Goal: Task Accomplishment & Management: Manage account settings

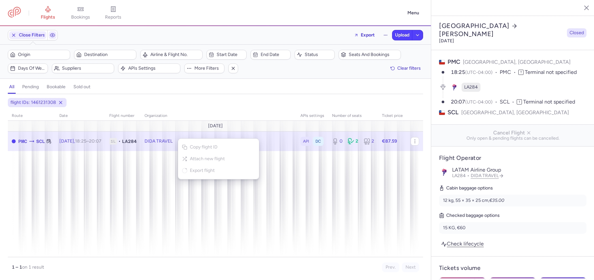
select select "days"
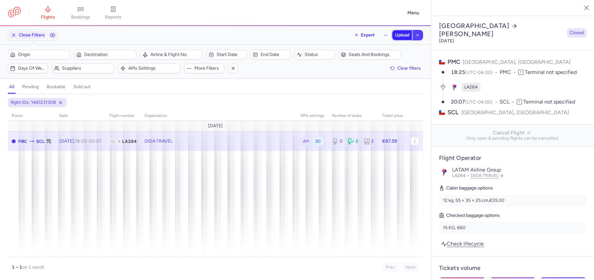
click at [401, 36] on span "Upload" at bounding box center [402, 35] width 14 height 5
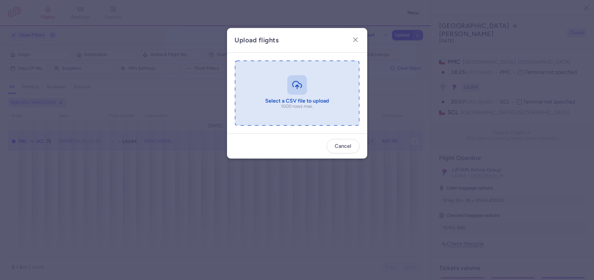
type input "C:\fakepath\export_flight_LA284_20250813,1939 (1).csv"
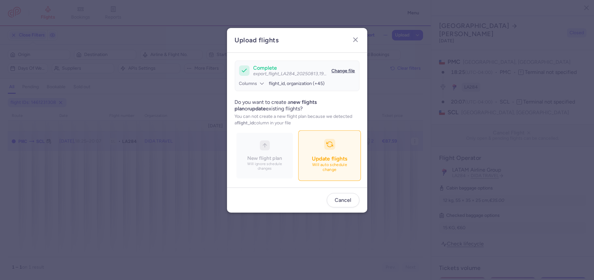
click at [330, 166] on p "Will auto schedule change" at bounding box center [329, 167] width 46 height 9
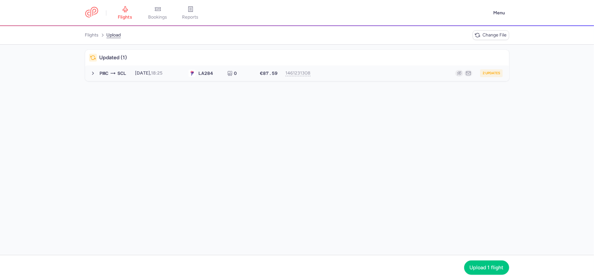
click at [342, 73] on div "2 updates" at bounding box center [409, 73] width 186 height 8
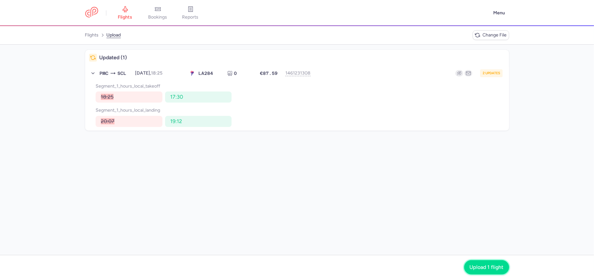
click at [481, 268] on span "Upload 1 flight" at bounding box center [486, 268] width 34 height 6
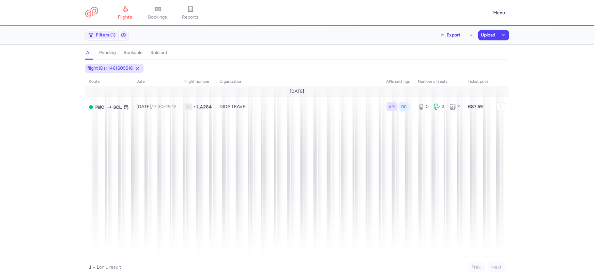
click at [152, 16] on span "bookings" at bounding box center [157, 17] width 19 height 6
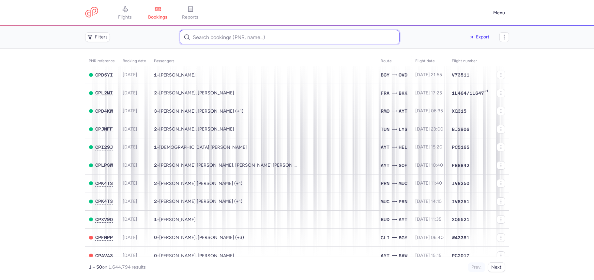
paste input "Laura Maria Hatz"
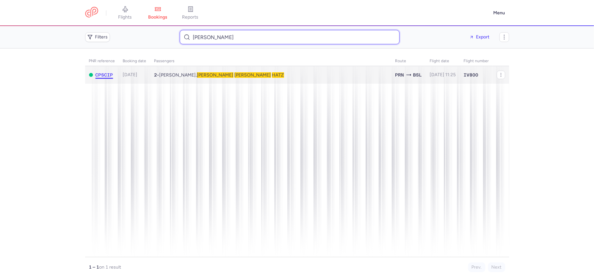
type input "Laura Maria Hatz"
click at [110, 76] on span "CPSCIP" at bounding box center [104, 74] width 18 height 5
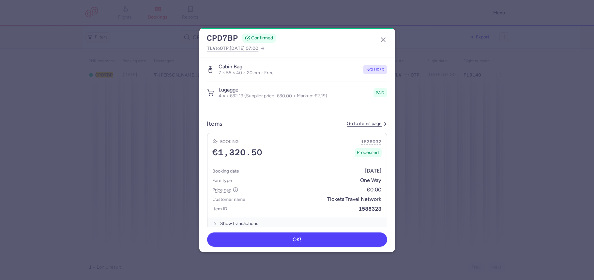
scroll to position [391, 0]
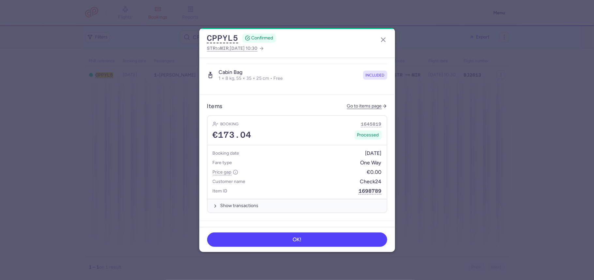
scroll to position [313, 0]
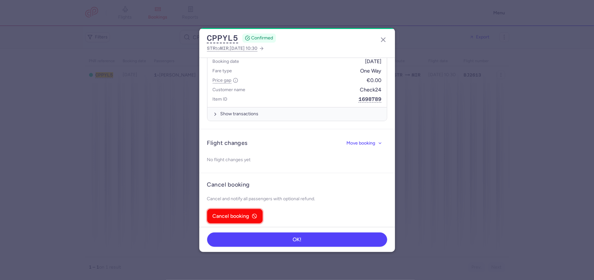
click at [239, 213] on span "Cancel booking" at bounding box center [231, 216] width 37 height 6
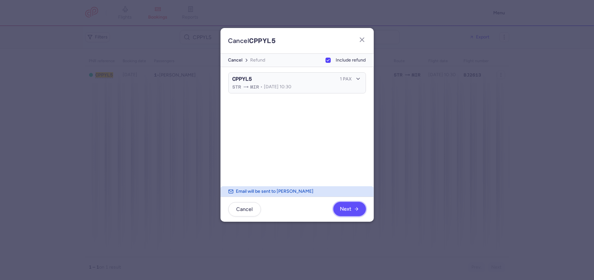
click at [351, 207] on span "Next" at bounding box center [349, 209] width 19 height 6
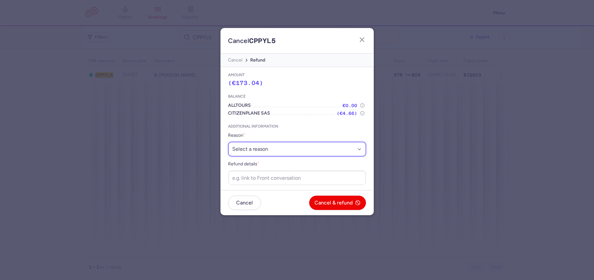
click at [278, 149] on select "Select a reason ⛔️ Unconfirmed booking ❌ Flight canceled 🙅 Schedule change not …" at bounding box center [297, 149] width 138 height 14
click at [299, 100] on div "Balance ALLTOURS €0.00 CITIZENPLANE SAS (€4.66)" at bounding box center [297, 105] width 138 height 31
click at [238, 58] on button "cancel" at bounding box center [235, 60] width 14 height 8
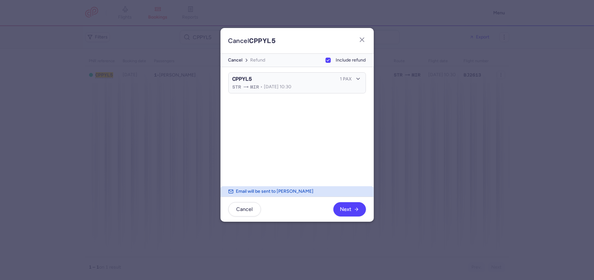
click at [229, 51] on div "Cancel CPPYL5" at bounding box center [251, 40] width 63 height 25
click at [235, 59] on button "cancel" at bounding box center [235, 60] width 14 height 8
click at [248, 207] on span "Cancel" at bounding box center [244, 209] width 17 height 6
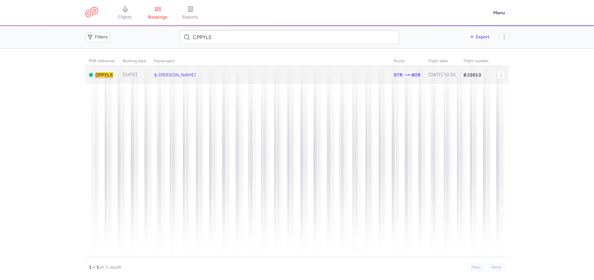
click at [262, 80] on td "1 • Abdelkader BEN TAHAR" at bounding box center [270, 75] width 240 height 18
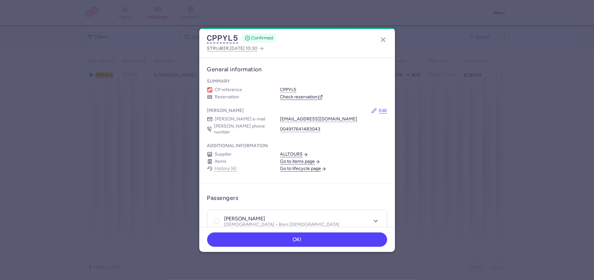
scroll to position [217, 0]
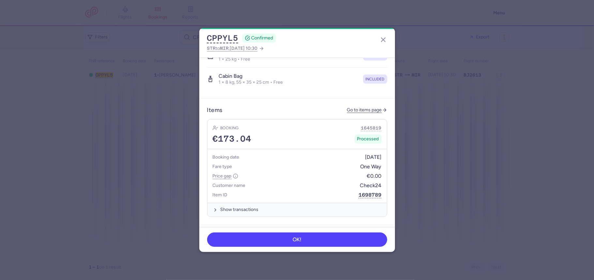
click at [347, 108] on header "Items Go to items page" at bounding box center [297, 110] width 180 height 7
click at [348, 108] on link "Go to items page" at bounding box center [367, 111] width 40 height 6
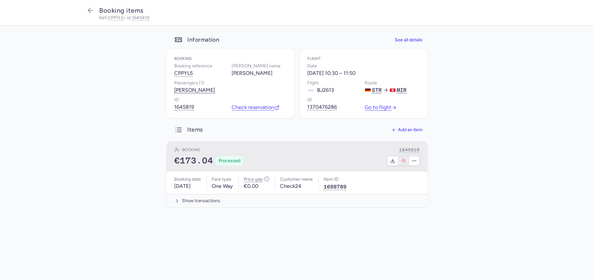
click at [399, 166] on button "button" at bounding box center [403, 160] width 11 height 9
select select "117"
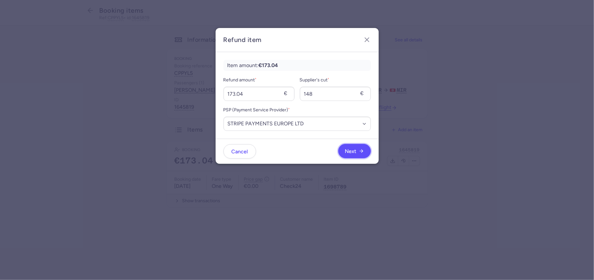
click at [352, 150] on span "Next" at bounding box center [350, 152] width 11 height 6
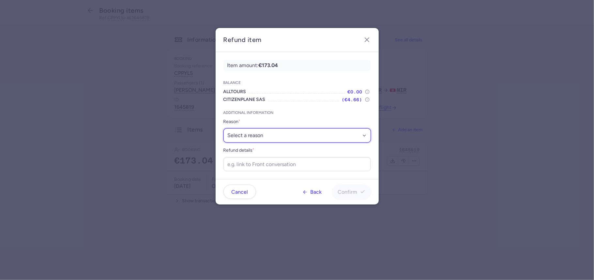
click at [271, 133] on select "Select a reason ✈️ Airline ceasing ops 💼 Ancillary issue 📄 APIS missing ⚙️ Citi…" at bounding box center [296, 135] width 147 height 14
select select "OVER_BOOKING"
click at [223, 128] on select "Select a reason ✈️ Airline ceasing ops 💼 Ancillary issue 📄 APIS missing ⚙️ Citi…" at bounding box center [296, 135] width 147 height 14
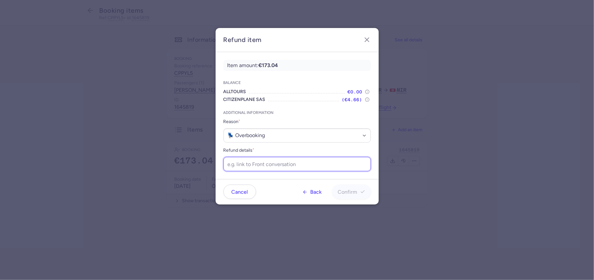
paste input "https://app.frontapp.com/open/cnv_f2kefsy?key=LiBkkAxbsbuPRm8cnKGcWx-o3fvogWxS"
type input "https://app.frontapp.com/open/cnv_f2kefsy?key=LiBkkAxbsbuPRm8cnKGcWx-o3fvogWxS"
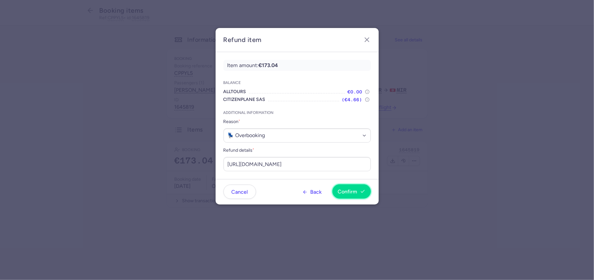
click at [351, 192] on span "Confirm" at bounding box center [348, 192] width 20 height 6
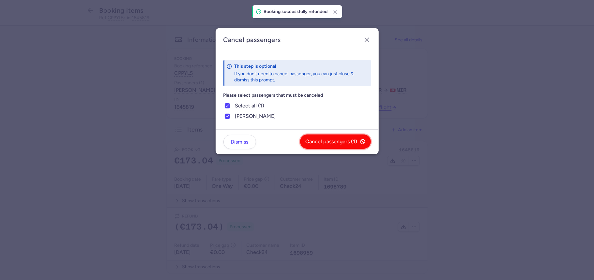
click at [321, 138] on button "Cancel passengers (1)" at bounding box center [335, 142] width 71 height 14
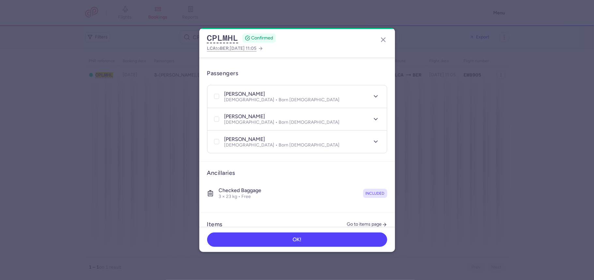
scroll to position [136, 0]
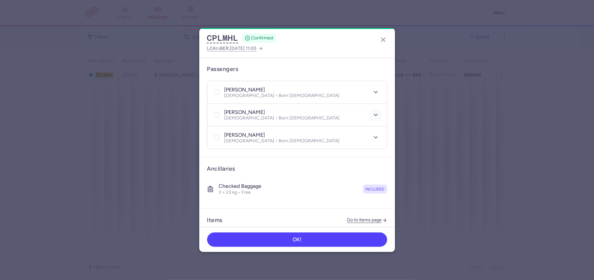
click at [374, 114] on polyline "button" at bounding box center [375, 115] width 3 height 2
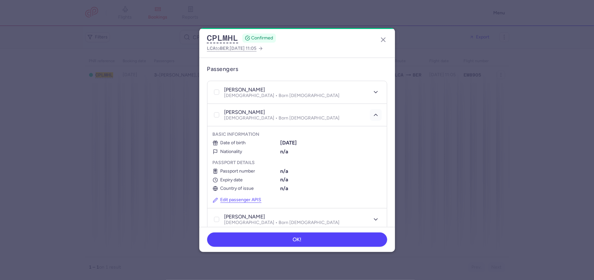
click at [374, 114] on polyline "button" at bounding box center [375, 115] width 3 height 2
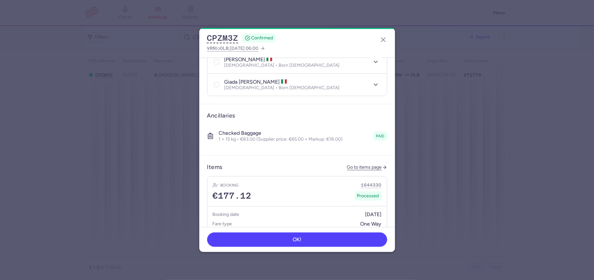
scroll to position [164, 0]
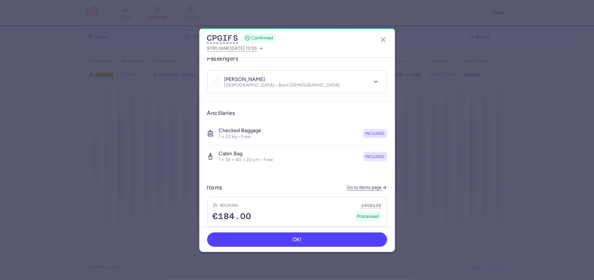
scroll to position [146, 0]
click at [355, 185] on link "Go to items page" at bounding box center [367, 188] width 40 height 6
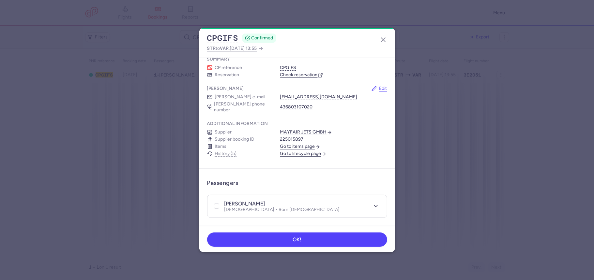
scroll to position [320, 0]
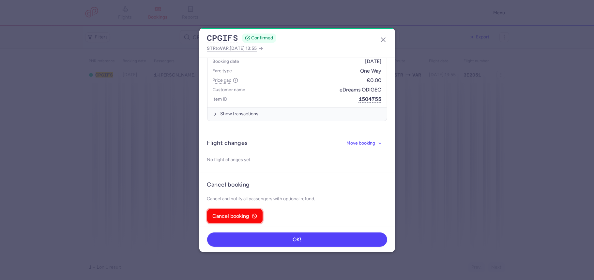
click at [234, 213] on span "Cancel booking" at bounding box center [231, 216] width 37 height 6
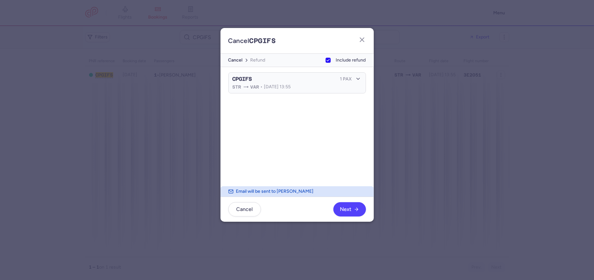
click at [342, 58] on span "Include refund" at bounding box center [351, 60] width 30 height 8
click at [330, 58] on input "Include refund" at bounding box center [327, 60] width 5 height 5
checkbox input "false"
click at [340, 212] on span "Cancel booking" at bounding box center [334, 209] width 37 height 6
click at [342, 209] on span "Yes, confirm" at bounding box center [337, 209] width 29 height 6
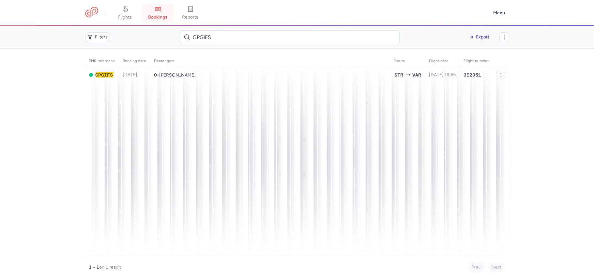
drag, startPoint x: 163, startPoint y: 10, endPoint x: 175, endPoint y: 20, distance: 14.9
click at [163, 10] on link "bookings" at bounding box center [157, 13] width 33 height 14
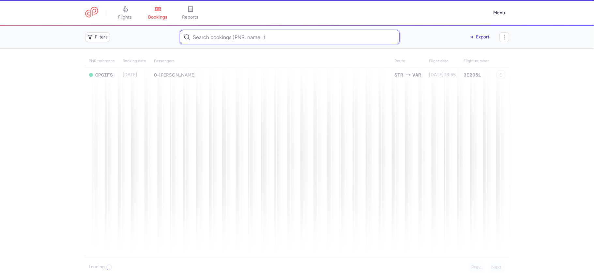
click at [214, 36] on input at bounding box center [290, 37] width 220 height 14
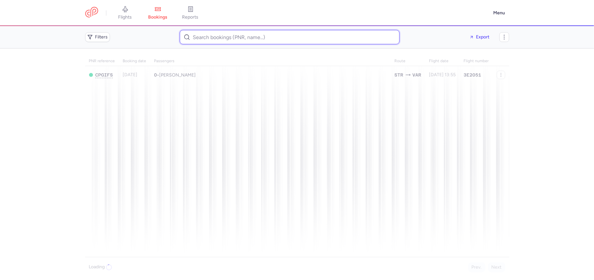
paste input "German Sasazki"
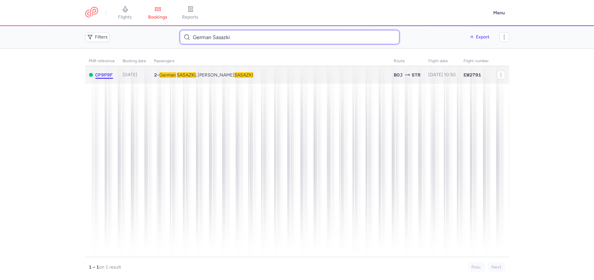
type input "German Sasazki"
click at [110, 75] on span "CP9P9F" at bounding box center [104, 74] width 18 height 5
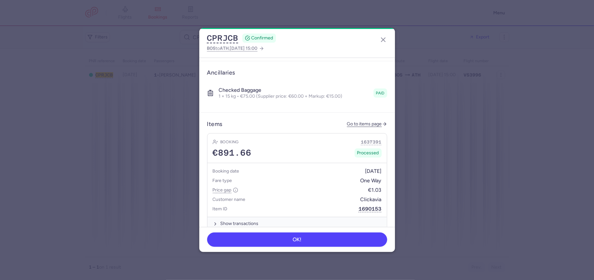
scroll to position [189, 0]
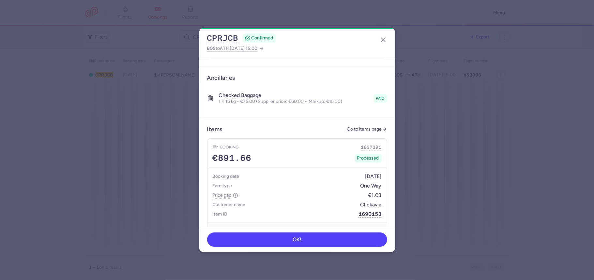
click at [359, 119] on article "Items Go to items page Booking 1637391 €891.66 Processed Booking date [DATE] Fa…" at bounding box center [297, 181] width 196 height 126
click at [359, 127] on link "Go to items page" at bounding box center [367, 130] width 40 height 6
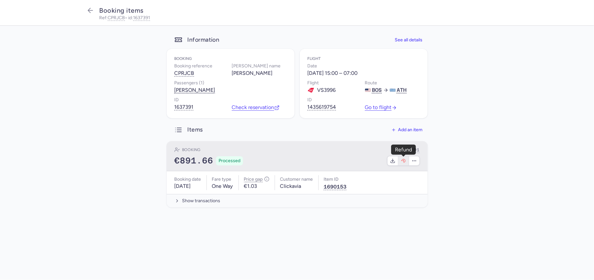
click at [401, 161] on icon "button" at bounding box center [403, 160] width 5 height 5
select select "767"
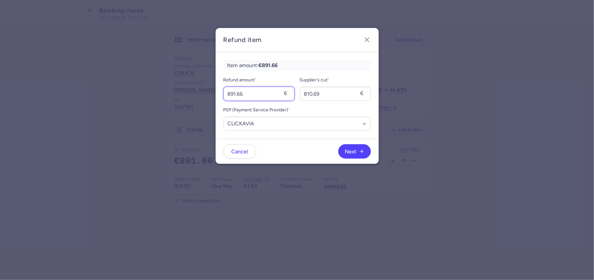
click at [248, 96] on input "891.66" at bounding box center [258, 94] width 71 height 14
type input "75"
click at [334, 95] on input "810.69" at bounding box center [335, 94] width 71 height 14
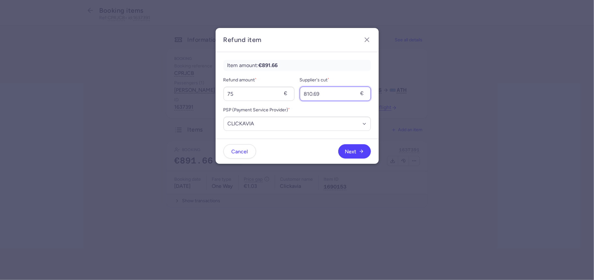
click at [333, 95] on input "810.69" at bounding box center [335, 94] width 71 height 14
type input "60"
click at [346, 147] on button "Next" at bounding box center [354, 151] width 33 height 14
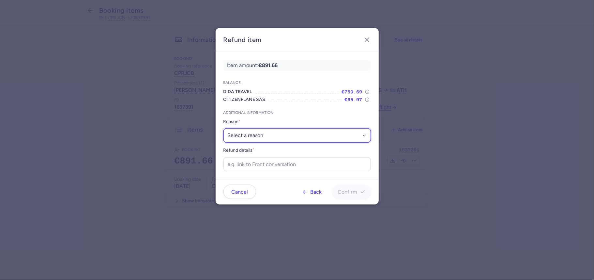
click at [278, 139] on select "Select a reason ✈️ Airline ceasing ops 💼 Ancillary issue 📄 APIS missing ⚙️ Citi…" at bounding box center [296, 135] width 147 height 14
select select "ANCILLARY_ISSUE"
click at [223, 128] on select "Select a reason ✈️ Airline ceasing ops 💼 Ancillary issue 📄 APIS missing ⚙️ Citi…" at bounding box center [296, 135] width 147 height 14
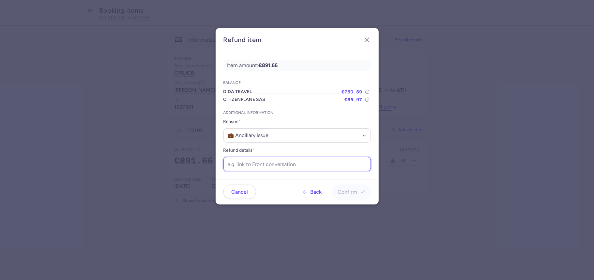
paste input "https://app.frontapp.com/open/cnv_f1vxmwy?key=20GNzMyBYxin92D8dSuWf-oPZ35PY6QE"
type input "https://app.frontapp.com/open/cnv_f1vxmwy?key=20GNzMyBYxin92D8dSuWf-oPZ35PY6QE"
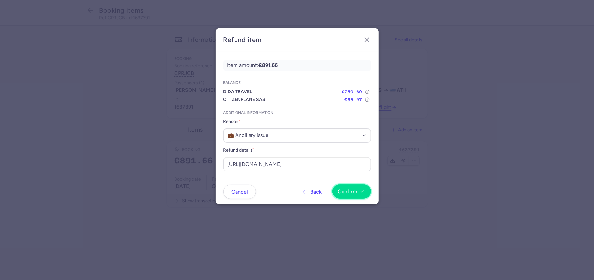
click at [352, 193] on span "Confirm" at bounding box center [348, 192] width 20 height 6
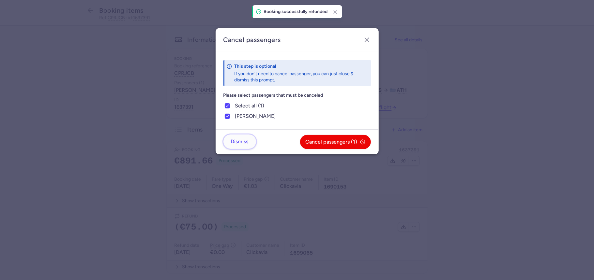
click at [244, 138] on button "Dismiss" at bounding box center [239, 142] width 33 height 14
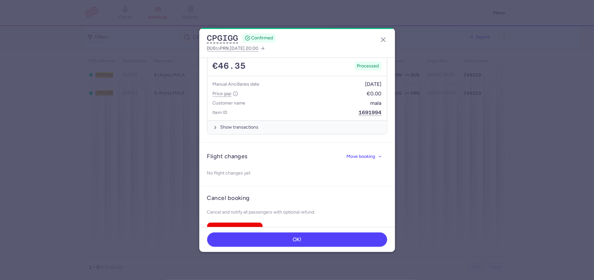
scroll to position [424, 0]
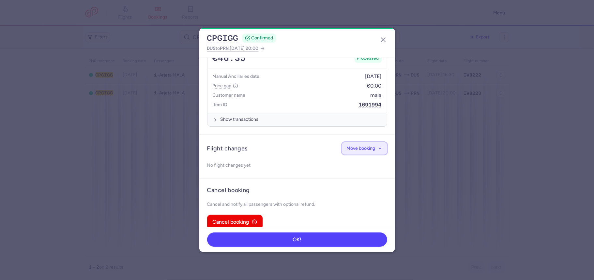
click at [351, 146] on span "Move booking" at bounding box center [360, 148] width 29 height 5
click at [342, 153] on button "Change flight" at bounding box center [347, 157] width 65 height 10
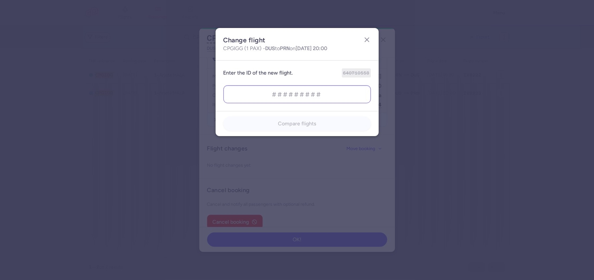
type input "640710528"
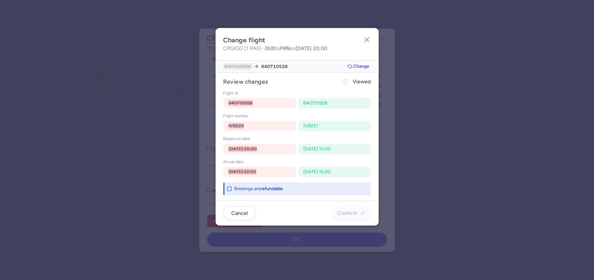
click at [355, 82] on span "Viewed" at bounding box center [362, 82] width 18 height 8
click at [347, 82] on input "Viewed" at bounding box center [344, 81] width 5 height 5
checkbox input "true"
click at [352, 213] on span "Confirm" at bounding box center [348, 213] width 20 height 6
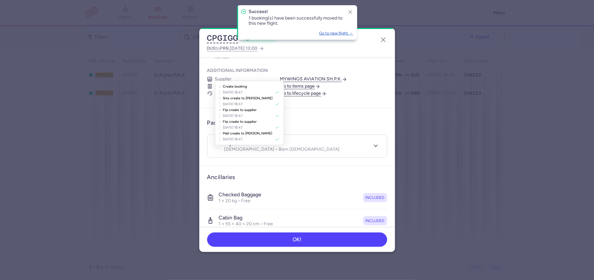
scroll to position [0, 0]
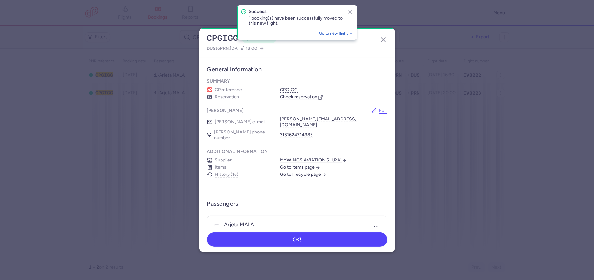
click at [308, 100] on link "Check reservation" at bounding box center [301, 97] width 43 height 6
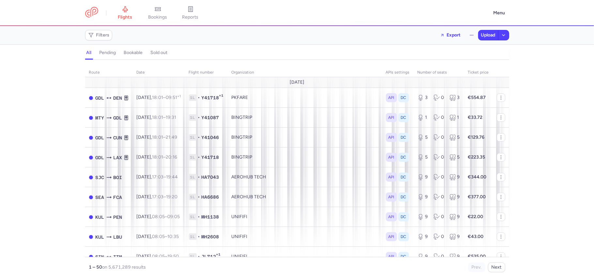
drag, startPoint x: 39, startPoint y: 54, endPoint x: 27, endPoint y: 31, distance: 26.2
click at [27, 31] on section "Filters Export Upload" at bounding box center [297, 35] width 594 height 19
drag, startPoint x: 98, startPoint y: 35, endPoint x: 93, endPoint y: 42, distance: 9.1
click at [98, 35] on span "Filters" at bounding box center [102, 35] width 13 height 5
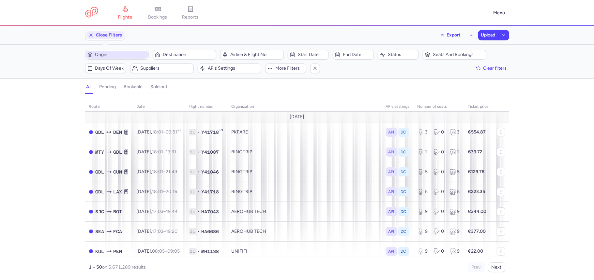
click at [115, 53] on span "Origin" at bounding box center [120, 54] width 51 height 5
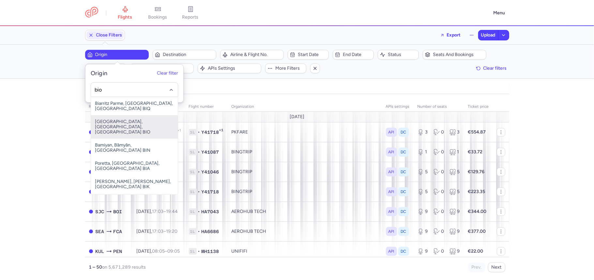
click at [132, 117] on span "Bilbao, Bilbao, Spain BIO" at bounding box center [134, 126] width 87 height 23
type input "bio"
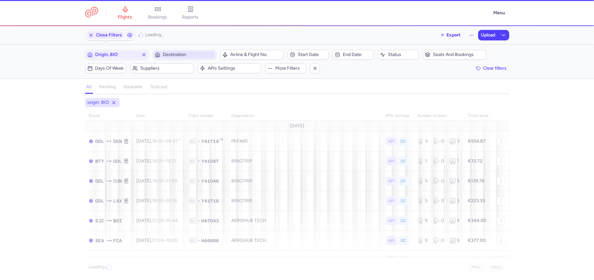
click at [175, 59] on span "Destination" at bounding box center [185, 55] width 62 height 8
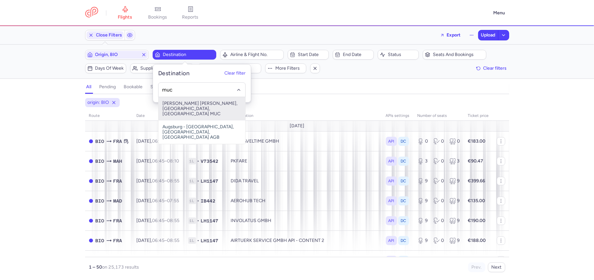
click at [188, 115] on span "[PERSON_NAME] [PERSON_NAME], [GEOGRAPHIC_DATA], [GEOGRAPHIC_DATA] MUC" at bounding box center [201, 108] width 87 height 23
type input "muc"
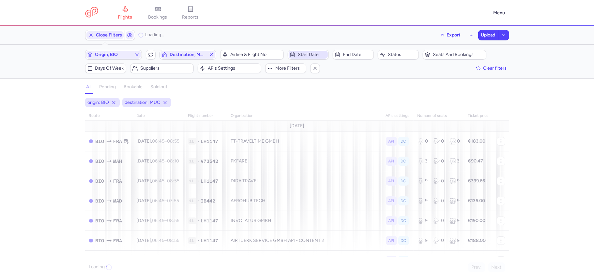
click at [305, 57] on span "Start date" at bounding box center [312, 54] width 29 height 5
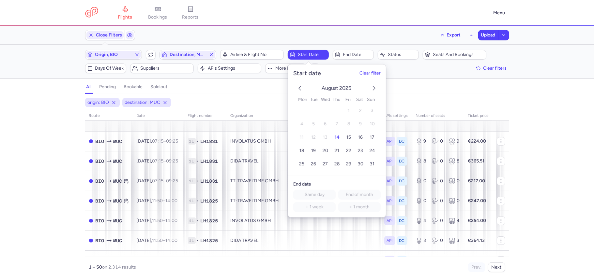
click at [374, 90] on icon "next month" at bounding box center [374, 88] width 8 height 8
click at [301, 86] on icon "previous month" at bounding box center [300, 88] width 8 height 8
click at [328, 162] on button "27" at bounding box center [324, 164] width 11 height 11
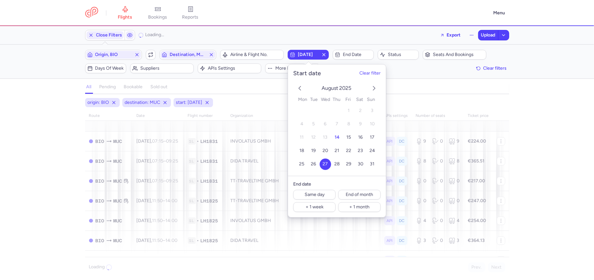
click at [356, 36] on div "Close Filters Loading... Export Upload" at bounding box center [296, 35] width 429 height 16
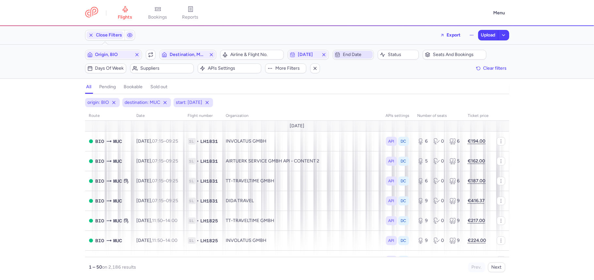
click at [354, 54] on span "End date" at bounding box center [357, 54] width 29 height 5
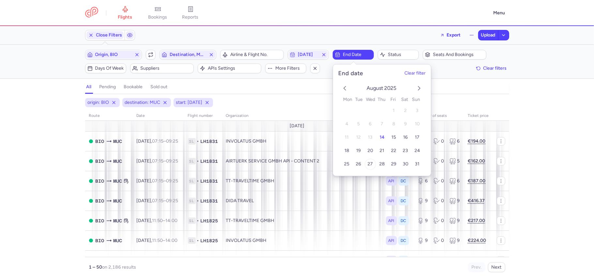
drag, startPoint x: 371, startPoint y: 160, endPoint x: 364, endPoint y: 159, distance: 6.6
click at [370, 161] on span "27" at bounding box center [369, 164] width 5 height 6
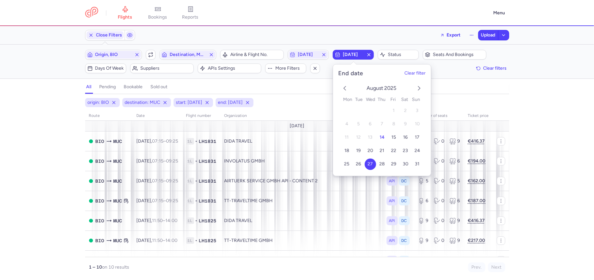
drag, startPoint x: 159, startPoint y: 67, endPoint x: 156, endPoint y: 77, distance: 10.5
click at [159, 68] on span "Suppliers" at bounding box center [165, 68] width 51 height 5
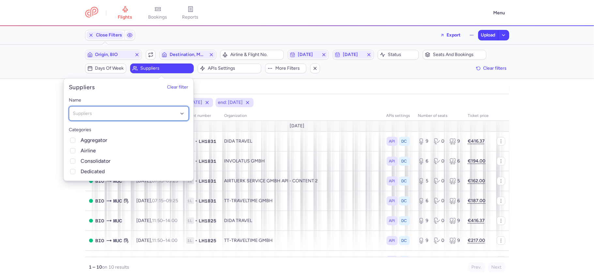
click at [144, 109] on div "Suppliers" at bounding box center [129, 113] width 120 height 15
type input "tt"
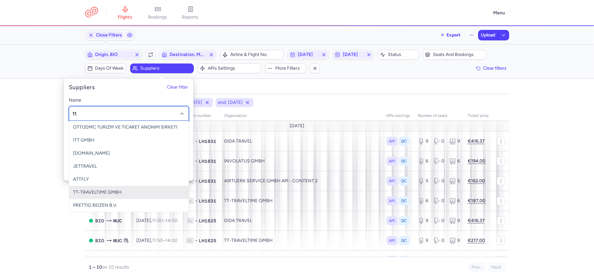
click at [118, 192] on span "TT-TRAVELTIME GMBH" at bounding box center [97, 193] width 49 height 6
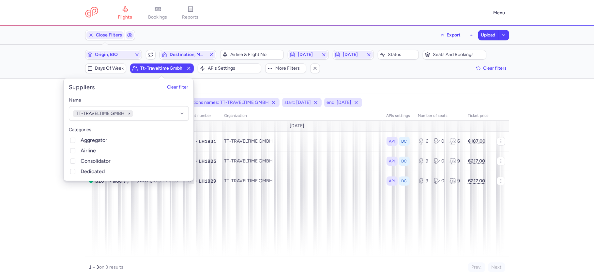
click at [18, 48] on div "Filters (5) – 3 results Origin, BIO Include return Destination, MUC Airline & F…" at bounding box center [297, 62] width 594 height 34
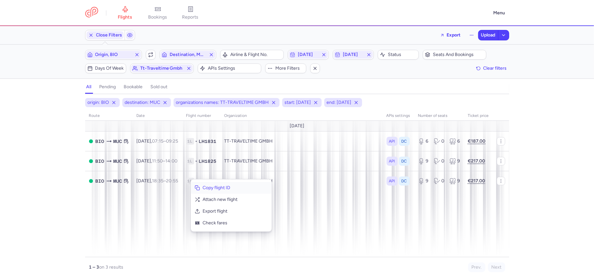
click at [216, 188] on span "Copy flight ID" at bounding box center [234, 188] width 65 height 7
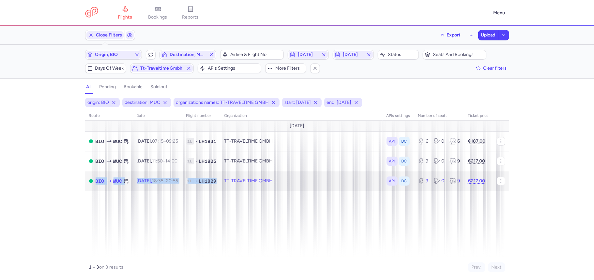
drag, startPoint x: 93, startPoint y: 184, endPoint x: 230, endPoint y: 183, distance: 137.5
click at [230, 183] on tr "BIO MUC Wed, 27 Aug, 18:35 – 20:55 +0 1L • LH1829 TT-TRAVELTIME GMBH API DC 9 0…" at bounding box center [297, 181] width 424 height 20
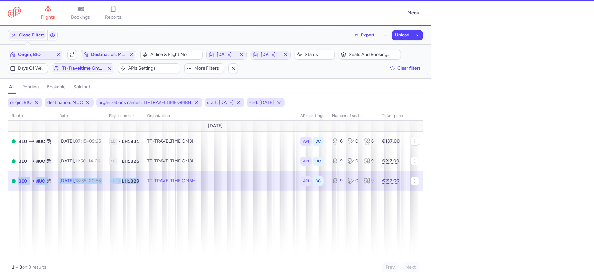
select select "days"
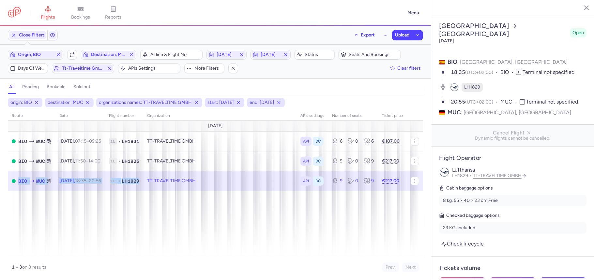
click at [582, 6] on icon "button" at bounding box center [581, 7] width 7 height 7
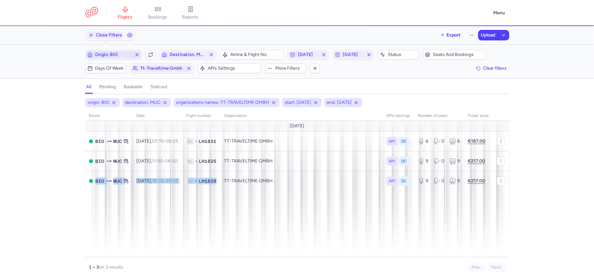
click at [115, 54] on span "Origin, BIO" at bounding box center [113, 54] width 37 height 5
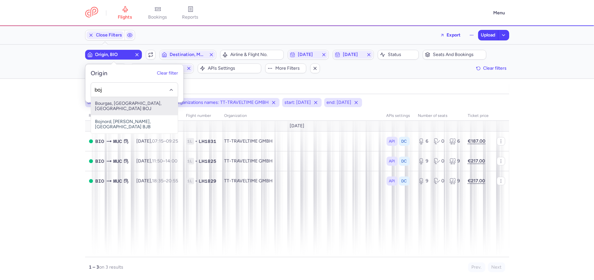
click at [134, 103] on span "Bourgas, Burgas, Bulgaria BOJ" at bounding box center [134, 106] width 87 height 18
type input "boj"
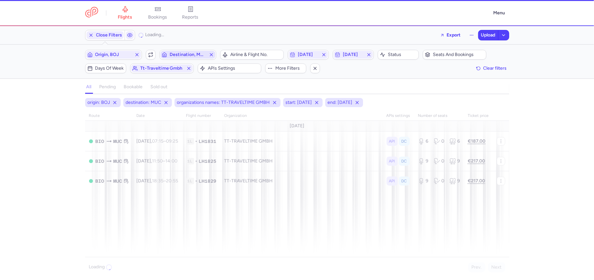
click at [187, 55] on span "Destination, MUC" at bounding box center [187, 54] width 37 height 5
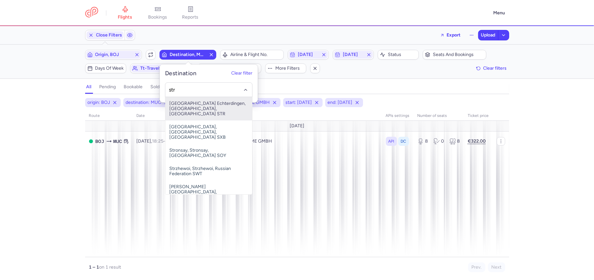
click at [212, 104] on span "Stuttgart Echterdingen, Stuttgart, Germany STR" at bounding box center [208, 108] width 87 height 23
type input "str"
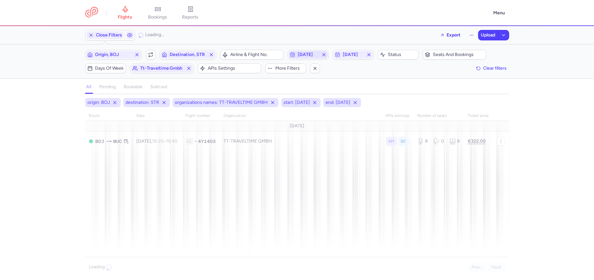
click at [305, 51] on span "2025-08-27" at bounding box center [307, 55] width 39 height 8
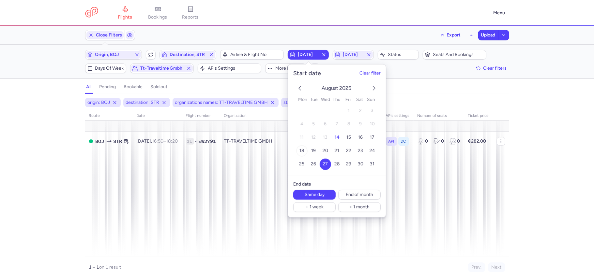
click at [304, 149] on button "18" at bounding box center [301, 150] width 11 height 11
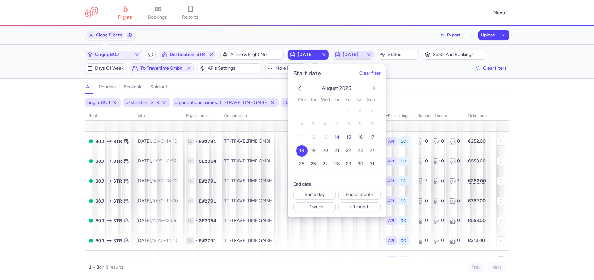
click at [360, 54] on span "2025-08-27" at bounding box center [353, 54] width 21 height 5
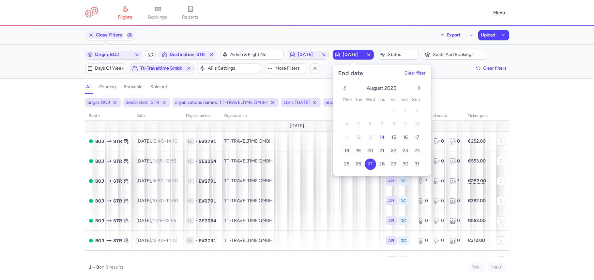
click at [346, 153] on button "18" at bounding box center [346, 150] width 11 height 11
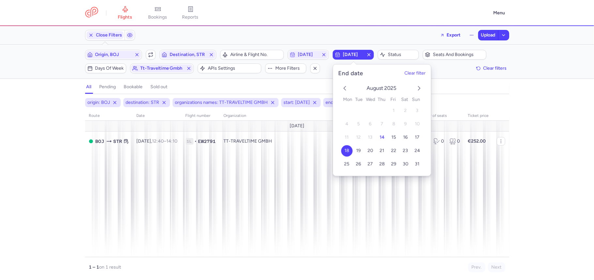
click at [22, 65] on div "Filters (5) – 1 result Origin, BOJ Include return Destination, STR Airline & Fl…" at bounding box center [297, 62] width 594 height 34
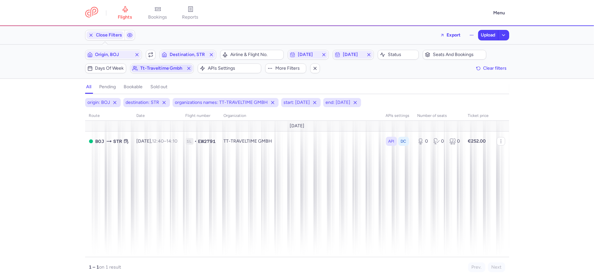
drag, startPoint x: 178, startPoint y: 75, endPoint x: 177, endPoint y: 71, distance: 4.0
click at [178, 74] on div "Filters (5) – 1 result Origin, BOJ Include return Destination, STR Airline & Fl…" at bounding box center [297, 62] width 594 height 34
click at [177, 71] on span "tt-traveltime gmbh" at bounding box center [161, 68] width 43 height 5
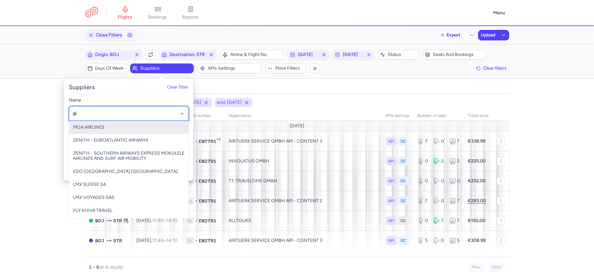
type input "all"
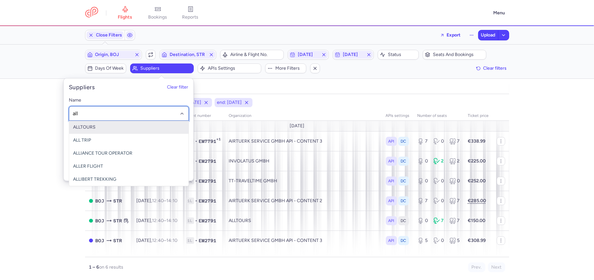
click at [108, 128] on span "ALLTOURS" at bounding box center [128, 127] width 119 height 13
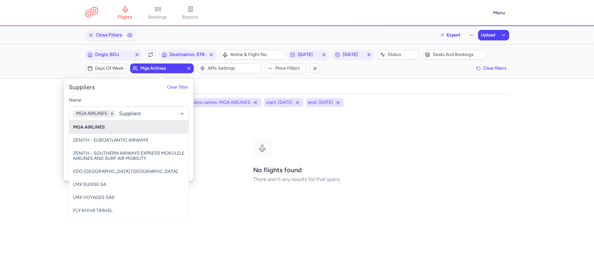
click at [25, 70] on div "Filters (5) – 0 result Origin, BOJ Include return Destination, STR Airline & Fl…" at bounding box center [297, 62] width 594 height 34
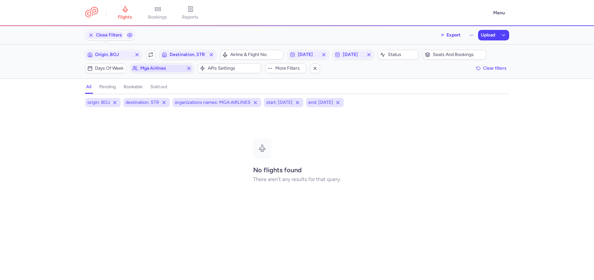
click at [162, 67] on span "mga airlines" at bounding box center [161, 68] width 43 height 5
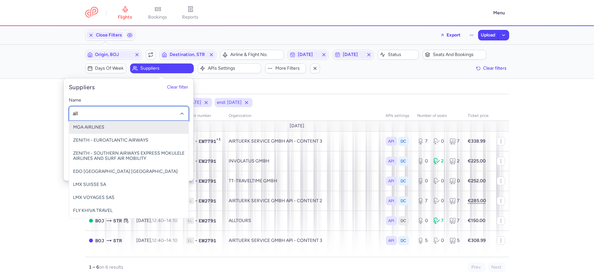
type input "allt"
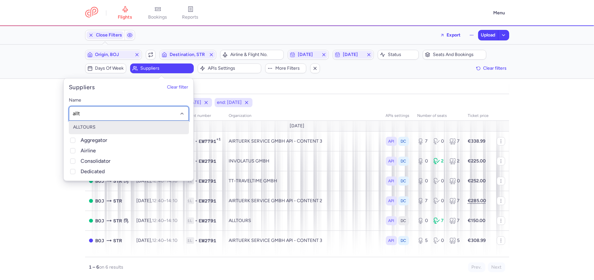
click at [97, 127] on span "ALLTOURS" at bounding box center [128, 127] width 119 height 13
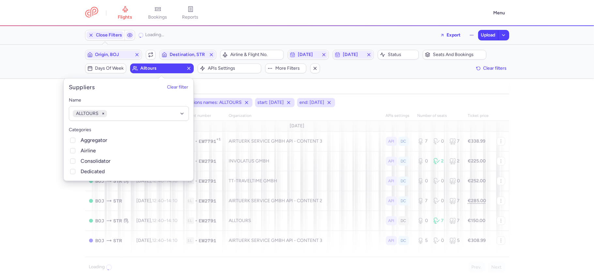
click at [41, 87] on section "all pending bookable sold out 5" at bounding box center [297, 87] width 594 height 14
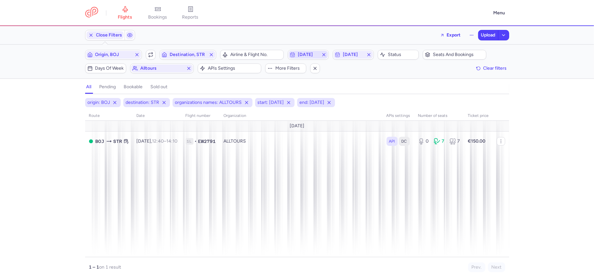
click at [315, 56] on span "2025-08-18" at bounding box center [308, 54] width 21 height 5
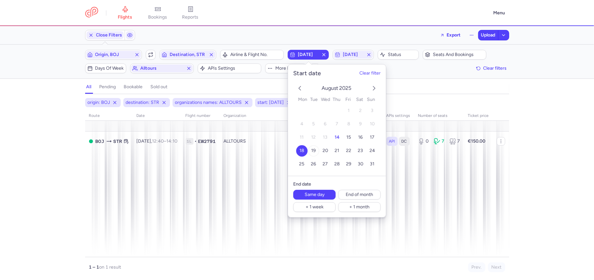
click at [313, 150] on span "19" at bounding box center [313, 151] width 5 height 6
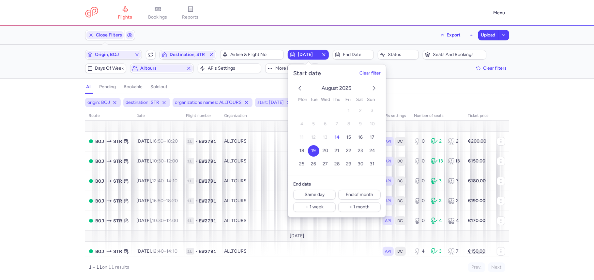
click at [350, 40] on div "Close Filters Export Upload" at bounding box center [296, 35] width 429 height 16
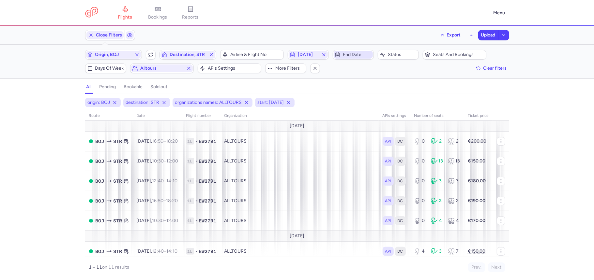
click at [346, 55] on span "End date" at bounding box center [357, 54] width 29 height 5
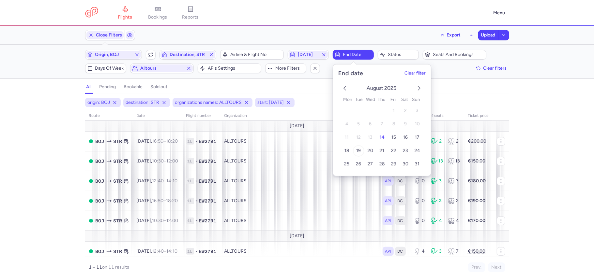
click at [359, 150] on span "19" at bounding box center [358, 151] width 5 height 6
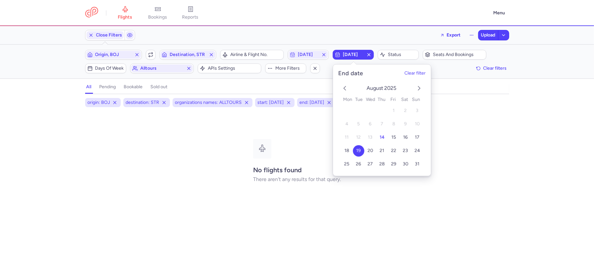
click at [304, 25] on header "flights bookings reports Menu" at bounding box center [297, 13] width 594 height 26
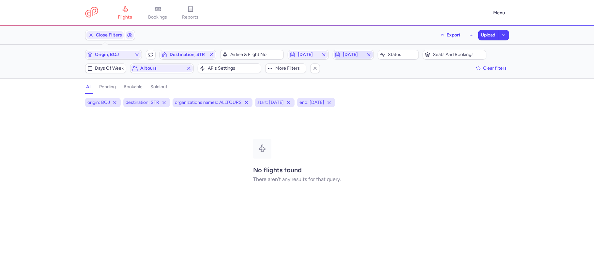
click at [369, 55] on line "button" at bounding box center [368, 54] width 3 height 3
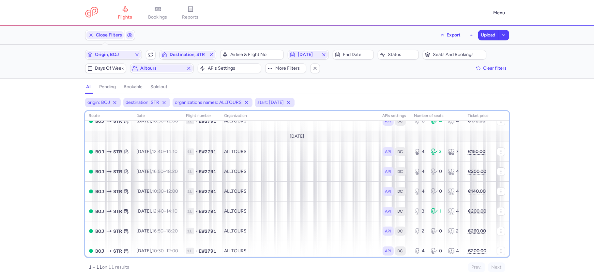
scroll to position [106, 0]
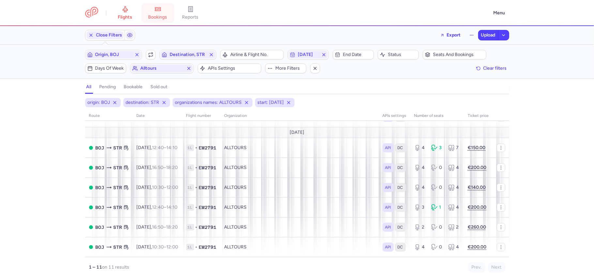
click at [167, 16] on span "bookings" at bounding box center [157, 17] width 19 height 6
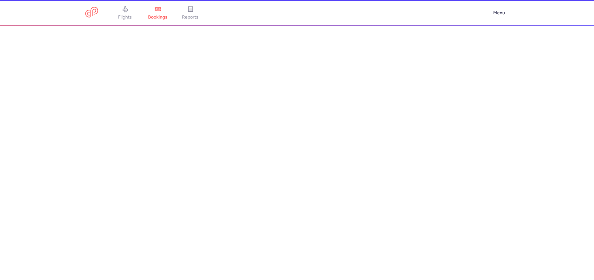
scroll to position [97, 0]
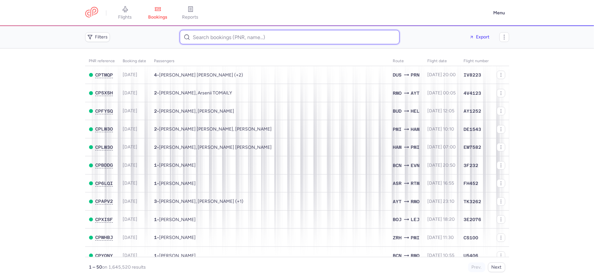
paste input "Jorge Newbery"
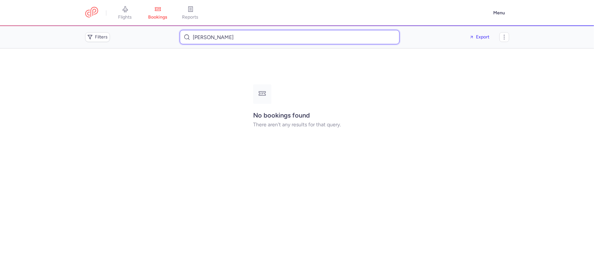
click at [229, 38] on input "Jorge Newbery" at bounding box center [290, 37] width 220 height 14
paste input "Radoslav Mladenov"
click at [222, 40] on input "Radoslav Mladenov" at bounding box center [290, 37] width 220 height 14
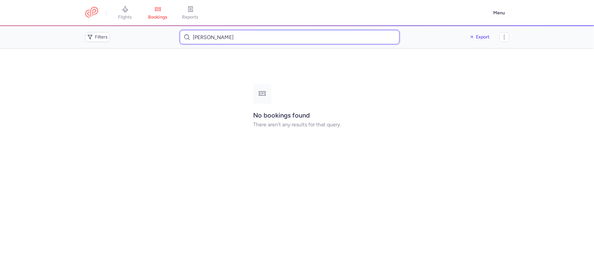
click at [222, 40] on input "Radoslav Mladenov" at bounding box center [290, 37] width 220 height 14
paste input "mladenovradoslav49@gmail.com"
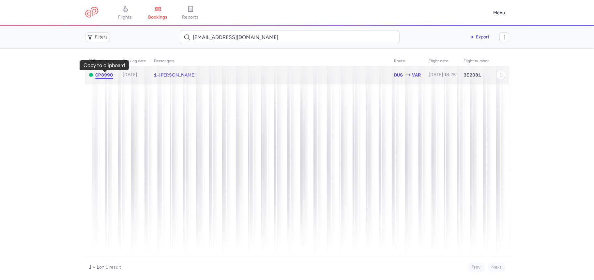
click at [110, 74] on span "CP899O" at bounding box center [104, 74] width 18 height 5
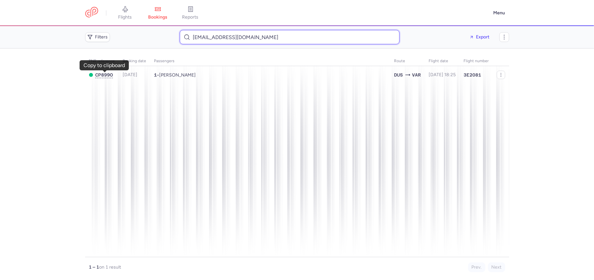
click at [246, 36] on input "mladenovradoslav49@gmail.com" at bounding box center [290, 37] width 220 height 14
click at [247, 37] on input "mladenovradoslav49@gmail.com" at bounding box center [290, 37] width 220 height 14
paste input "Ambar Venanzetti"
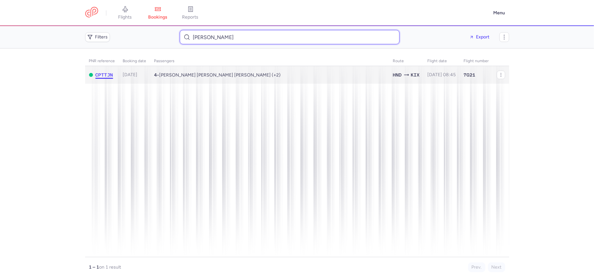
type input "Ambar Venanzetti"
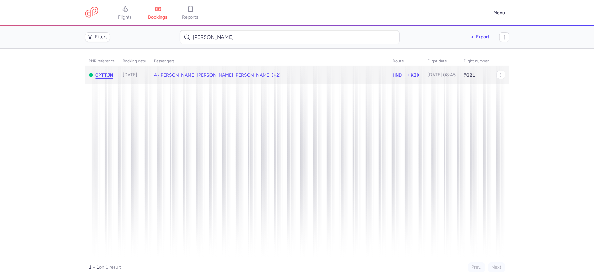
click at [102, 75] on span "CPTTJN" at bounding box center [104, 74] width 18 height 5
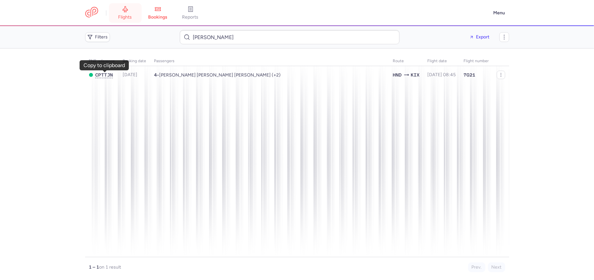
drag, startPoint x: 128, startPoint y: 18, endPoint x: 123, endPoint y: 29, distance: 12.4
click at [128, 18] on span "flights" at bounding box center [125, 17] width 14 height 6
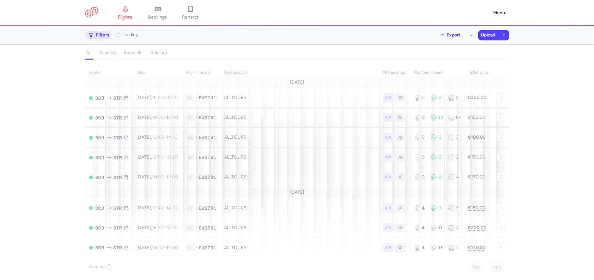
click at [103, 36] on span "Filters" at bounding box center [102, 35] width 13 height 5
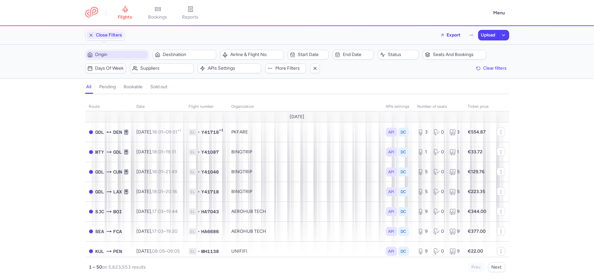
click at [113, 53] on span "Origin" at bounding box center [120, 54] width 51 height 5
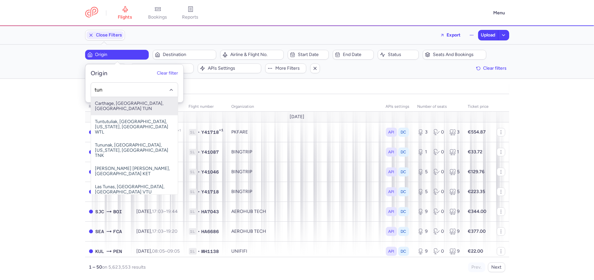
click at [146, 105] on span "Carthage, Tunis, Tunisia TUN" at bounding box center [134, 106] width 87 height 18
type input "tun"
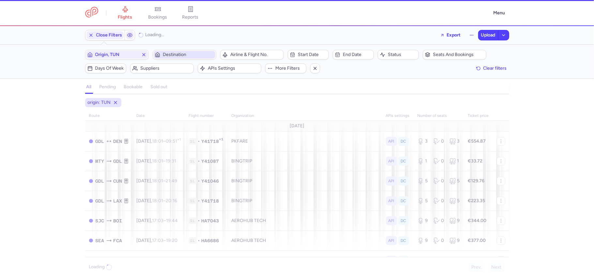
click at [177, 56] on span "Destination" at bounding box center [188, 54] width 51 height 5
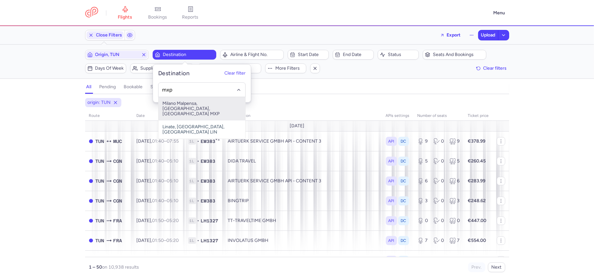
click at [190, 103] on span "Milano Malpensa, Milano, Italy MXP" at bounding box center [201, 108] width 87 height 23
type input "mxp"
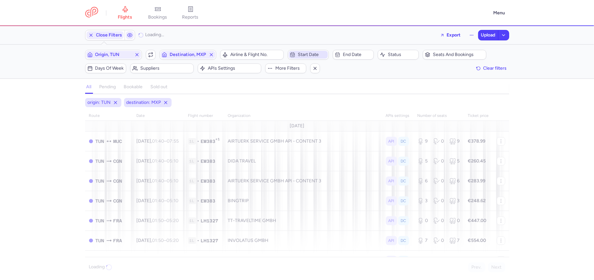
click at [302, 51] on span "Start date" at bounding box center [307, 55] width 39 height 8
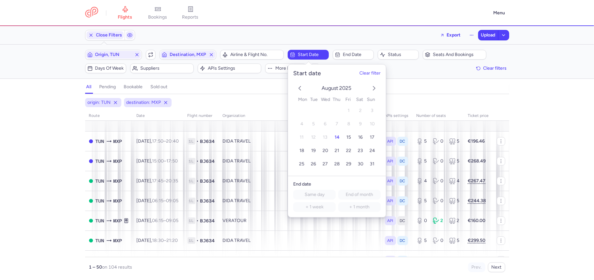
click at [374, 89] on icon "next month" at bounding box center [374, 88] width 8 height 8
click at [321, 123] on button "10" at bounding box center [324, 124] width 11 height 11
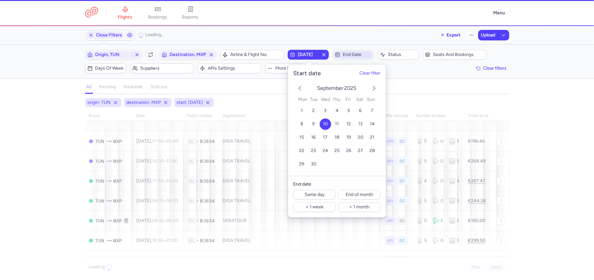
click at [354, 56] on span "End date" at bounding box center [357, 54] width 29 height 5
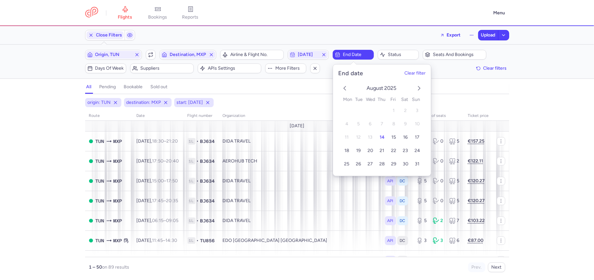
click at [421, 87] on icon "next month" at bounding box center [419, 88] width 8 height 8
click at [369, 124] on span "10" at bounding box center [370, 124] width 5 height 6
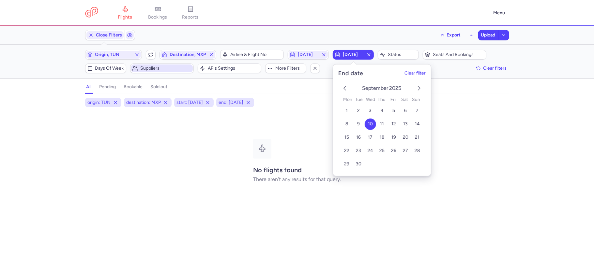
click at [163, 70] on span "Suppliers" at bounding box center [165, 68] width 51 height 5
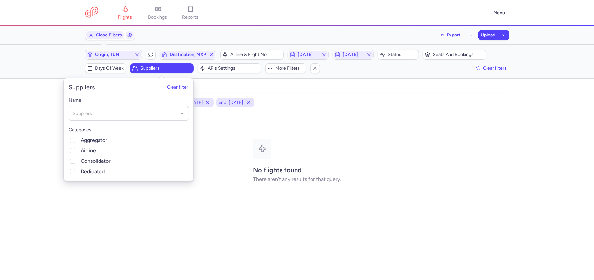
click at [349, 40] on div "Close Filters Export Upload" at bounding box center [296, 35] width 429 height 16
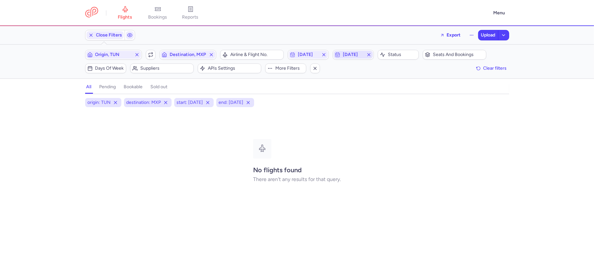
click at [360, 54] on span "2025-09-10" at bounding box center [353, 54] width 21 height 5
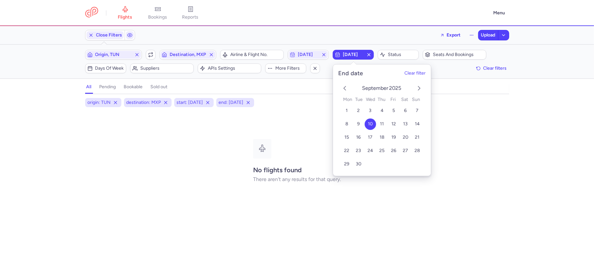
click at [368, 55] on icon "button" at bounding box center [368, 54] width 5 height 5
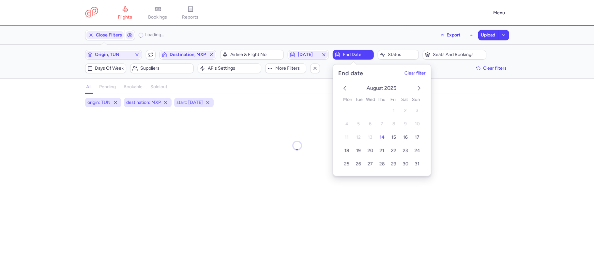
click at [324, 32] on div "Close Filters Loading... Export Upload" at bounding box center [296, 35] width 429 height 16
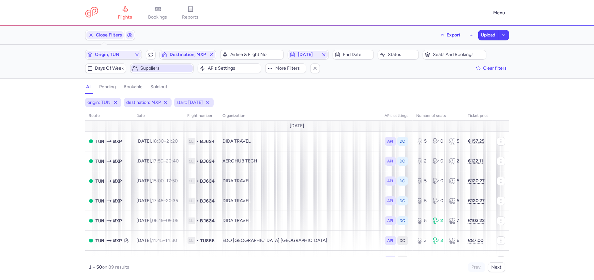
click at [155, 66] on span "Suppliers" at bounding box center [165, 68] width 51 height 5
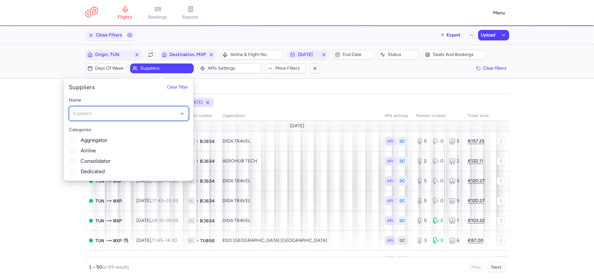
click at [126, 107] on div "Suppliers" at bounding box center [129, 113] width 120 height 15
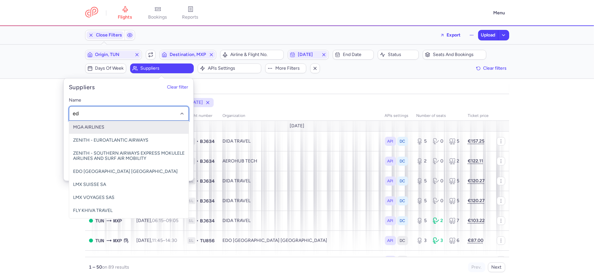
type input "edo"
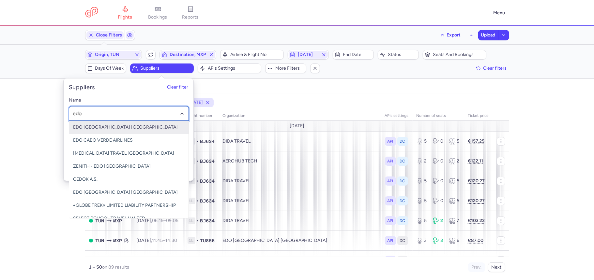
click at [116, 125] on span "EDO TUNISAIR ITALY" at bounding box center [125, 128] width 105 height 6
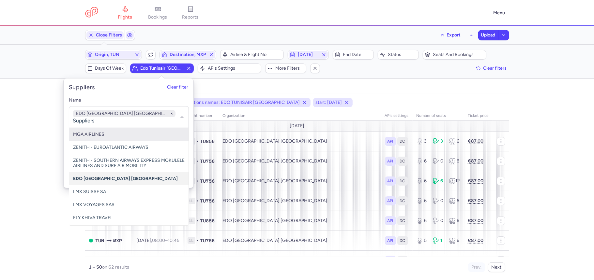
click at [25, 68] on div "Filters (4) – 62 results Origin, TUN Include return Destination, MXP Airline & …" at bounding box center [297, 62] width 594 height 34
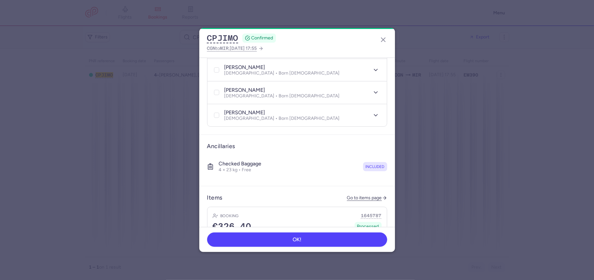
scroll to position [87, 0]
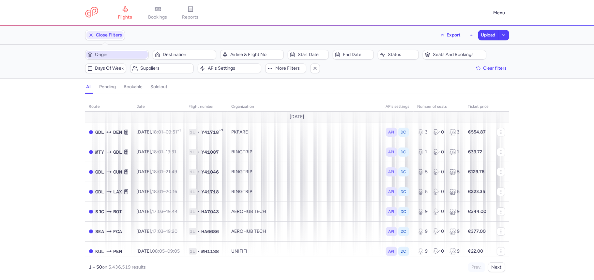
click at [124, 51] on span "Origin" at bounding box center [117, 55] width 62 height 8
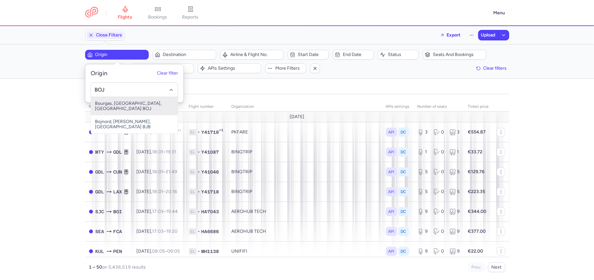
click at [124, 106] on span "Bourgas, [GEOGRAPHIC_DATA], [GEOGRAPHIC_DATA] BOJ" at bounding box center [134, 106] width 87 height 18
type input "BOJ"
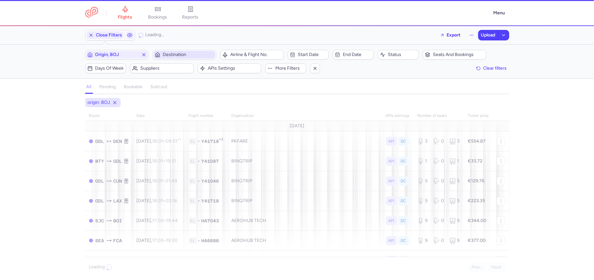
click at [179, 53] on span "Destination" at bounding box center [188, 54] width 51 height 5
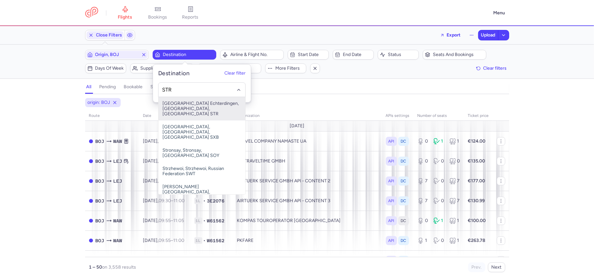
click at [177, 113] on span "[GEOGRAPHIC_DATA] Echterdingen, [GEOGRAPHIC_DATA], [GEOGRAPHIC_DATA] STR" at bounding box center [201, 108] width 87 height 23
type input "STR"
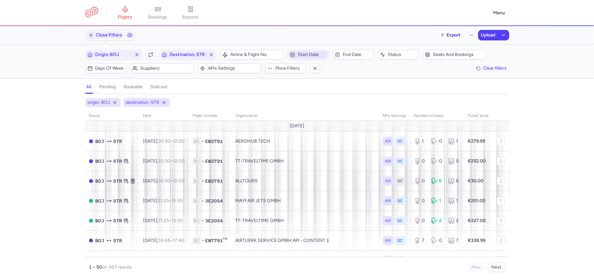
click at [320, 55] on span "Start date" at bounding box center [312, 54] width 29 height 5
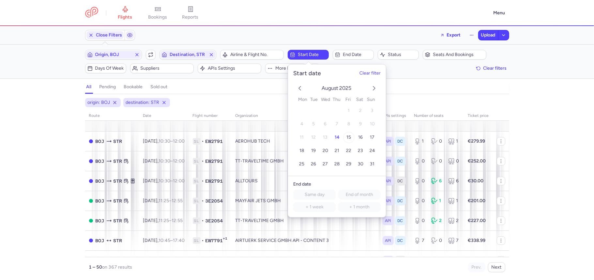
click at [348, 135] on span "15" at bounding box center [348, 138] width 5 height 6
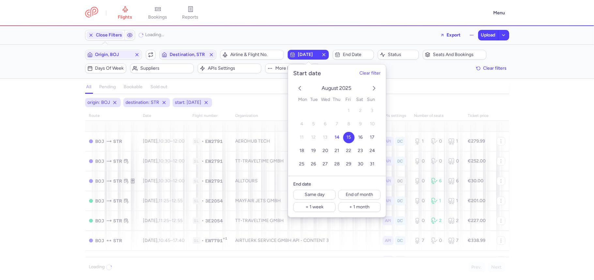
drag, startPoint x: 244, startPoint y: 33, endPoint x: 213, endPoint y: 39, distance: 31.6
click at [244, 33] on div "Close Filters Loading... Export Upload" at bounding box center [296, 35] width 429 height 16
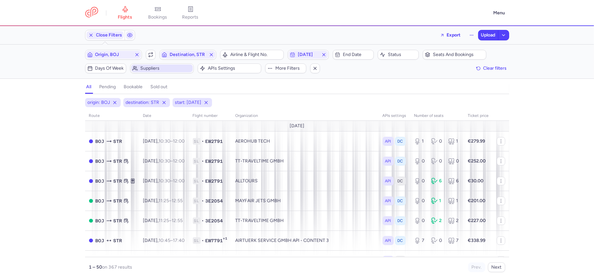
click at [166, 68] on span "Suppliers" at bounding box center [165, 68] width 51 height 5
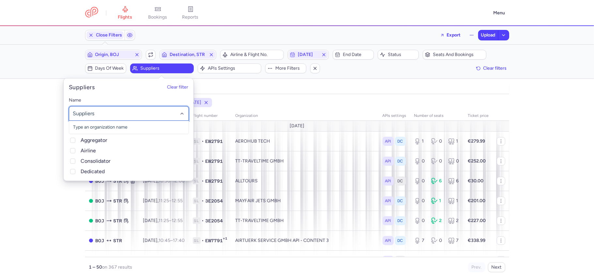
click at [143, 108] on div at bounding box center [129, 113] width 120 height 15
type input "ALLT"
click at [112, 132] on span "ALLTOURS" at bounding box center [128, 127] width 119 height 13
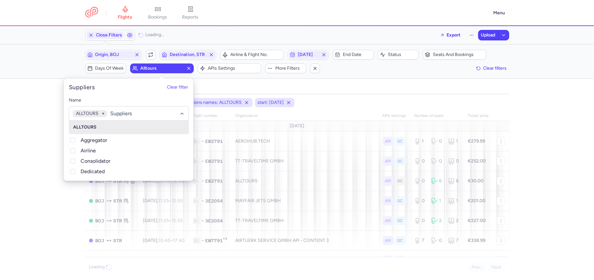
click at [34, 81] on section "all pending bookable sold out 4" at bounding box center [297, 87] width 594 height 14
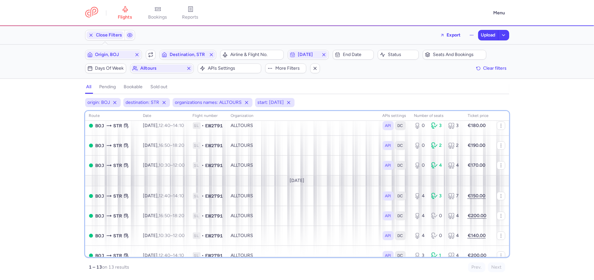
scroll to position [96, 0]
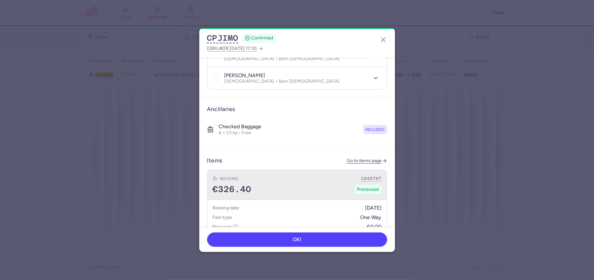
scroll to position [217, 0]
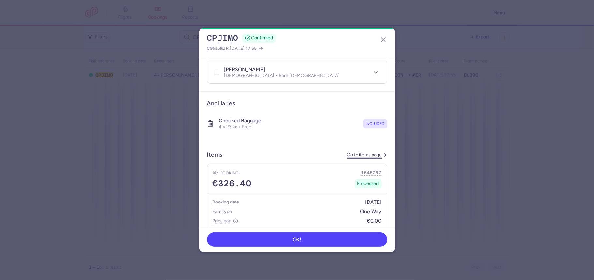
click at [356, 153] on link "Go to items page" at bounding box center [367, 156] width 40 height 6
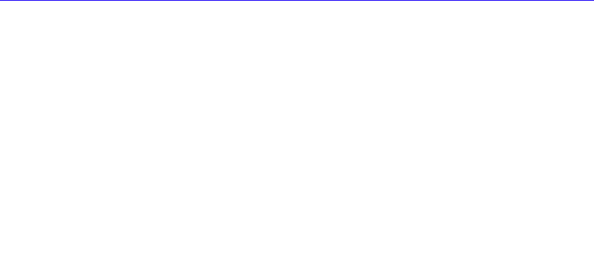
click at [356, 149] on div "PNR reference Booking date Passengers Route flight date Flight number CPJIMO 20…" at bounding box center [297, 156] width 424 height 201
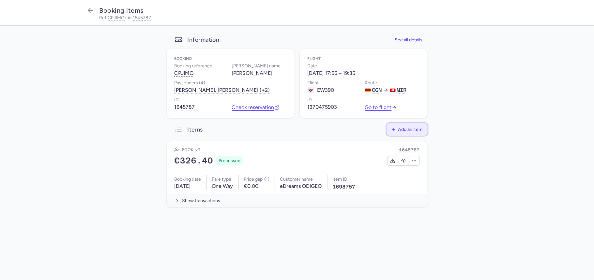
click at [418, 129] on span "Add an item" at bounding box center [410, 129] width 24 height 5
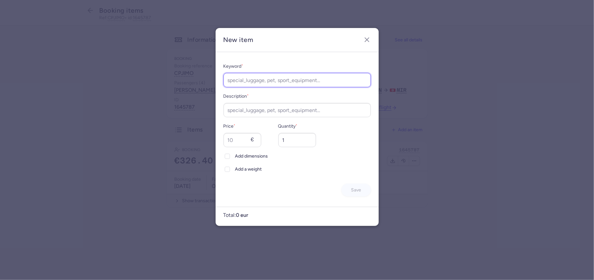
click at [256, 80] on input "Keyword *" at bounding box center [296, 80] width 147 height 14
click at [247, 80] on input "DOB_change" at bounding box center [296, 80] width 147 height 14
type input "DOB_change"
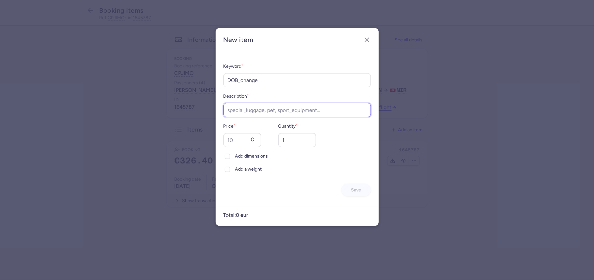
click at [253, 109] on input "Description *" at bounding box center [296, 110] width 147 height 14
paste input "DOB_change"
type input "DOB_change"
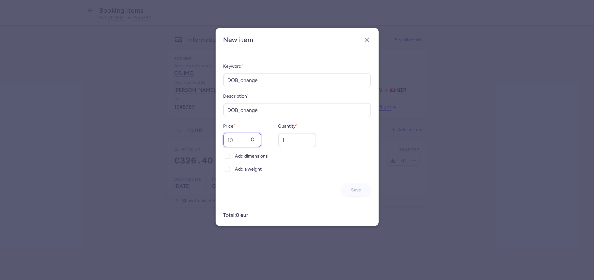
click at [245, 137] on input "Price *" at bounding box center [242, 140] width 38 height 14
type input "40"
click at [354, 189] on span "Save" at bounding box center [356, 189] width 10 height 5
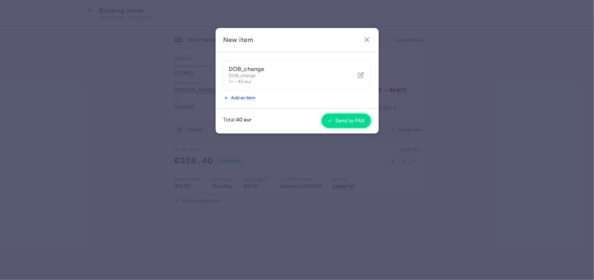
click at [334, 122] on span "Send to PAX" at bounding box center [345, 121] width 37 height 6
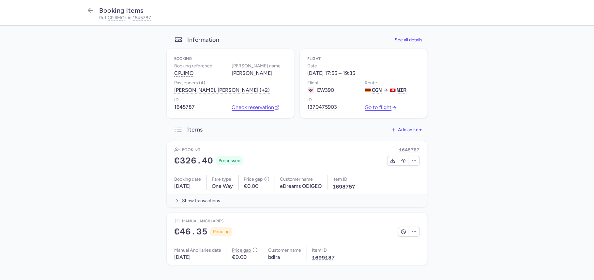
click at [253, 109] on link "Check reservation" at bounding box center [256, 108] width 48 height 6
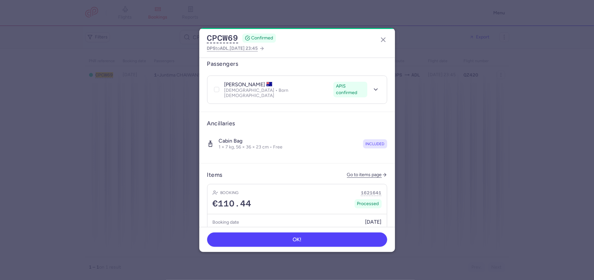
scroll to position [167, 0]
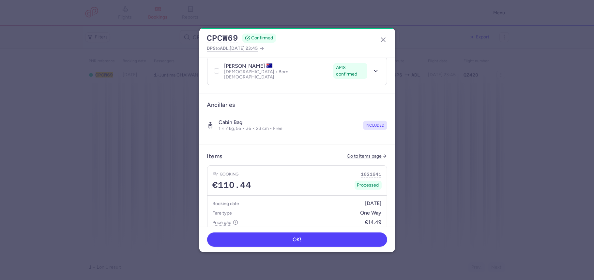
drag, startPoint x: 366, startPoint y: 144, endPoint x: 333, endPoint y: 133, distance: 34.2
click at [365, 154] on link "Go to items page" at bounding box center [367, 157] width 40 height 6
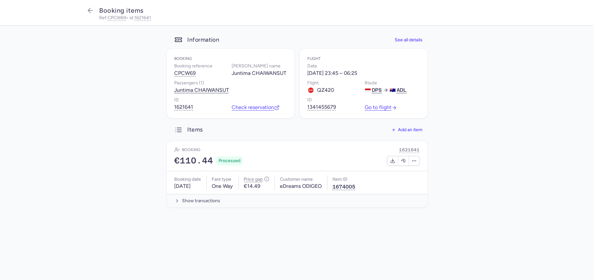
click at [404, 128] on div "Information See all details Booking Booking reference CPCW69 [PERSON_NAME] name…" at bounding box center [297, 121] width 261 height 174
click at [405, 132] on span "Add an item" at bounding box center [410, 129] width 24 height 5
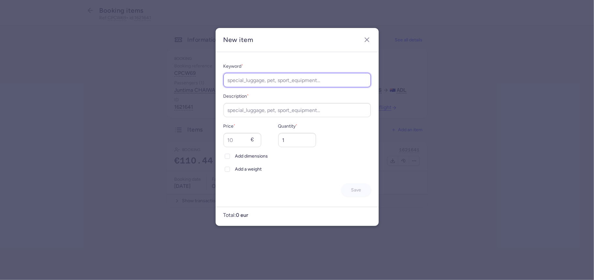
click at [278, 78] on input "Keyword *" at bounding box center [296, 80] width 147 height 14
click at [278, 76] on input "Name_change" at bounding box center [296, 80] width 147 height 14
type input "Name_change"
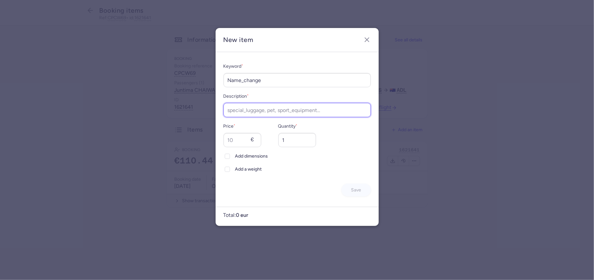
paste input "Name_change"
type input "Name_change"
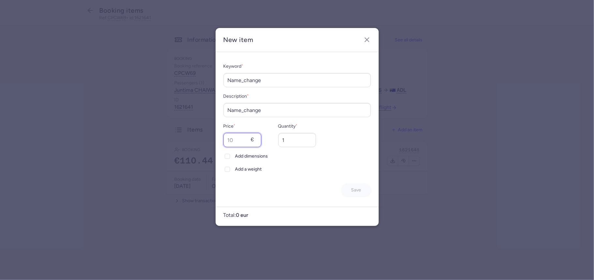
click at [248, 142] on input "Price *" at bounding box center [242, 140] width 38 height 14
type input "7"
click at [354, 186] on button "Save" at bounding box center [355, 189] width 29 height 13
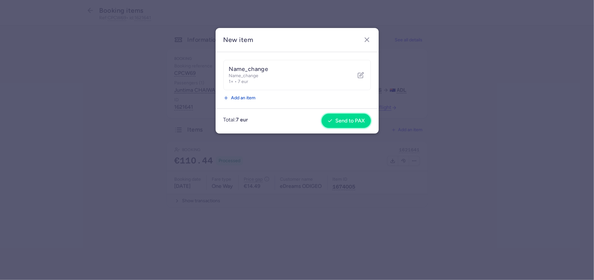
click at [347, 119] on span "Send to PAX" at bounding box center [349, 121] width 29 height 6
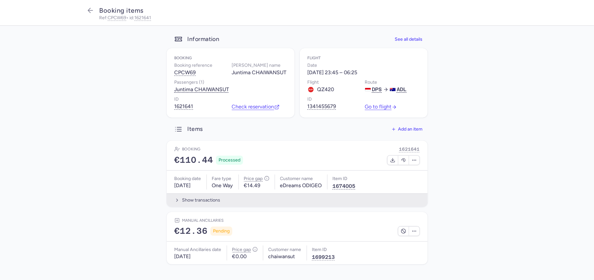
scroll to position [8, 0]
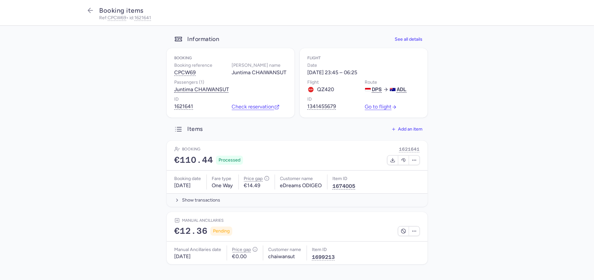
drag, startPoint x: 259, startPoint y: 100, endPoint x: 256, endPoint y: 98, distance: 3.5
click at [259, 100] on div "Check reservation" at bounding box center [259, 102] width 55 height 14
click at [258, 108] on link "Check reservation" at bounding box center [256, 107] width 48 height 6
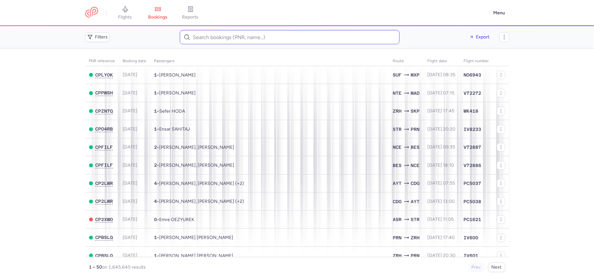
drag, startPoint x: 226, startPoint y: 31, endPoint x: 219, endPoint y: 36, distance: 8.0
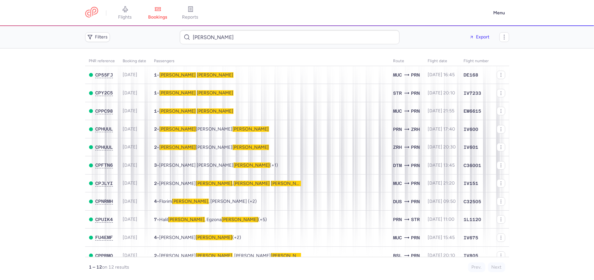
click at [248, 25] on header "flights bookings reports Menu" at bounding box center [297, 13] width 594 height 26
click at [242, 33] on input "[PERSON_NAME]" at bounding box center [290, 37] width 220 height 14
paste input "[EMAIL_ADDRESS][DOMAIN_NAME]"
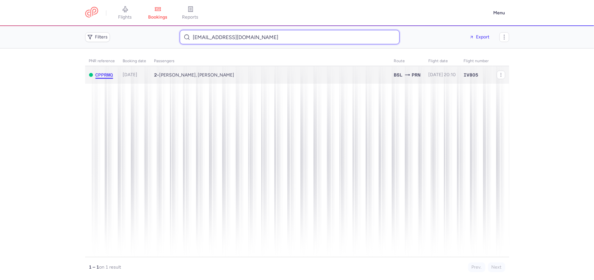
type input "[EMAIL_ADDRESS][DOMAIN_NAME]"
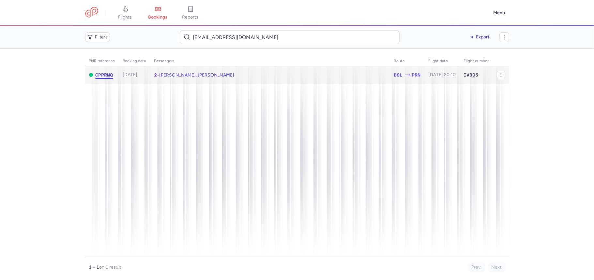
click at [107, 76] on span "CPPRMQ" at bounding box center [104, 74] width 18 height 5
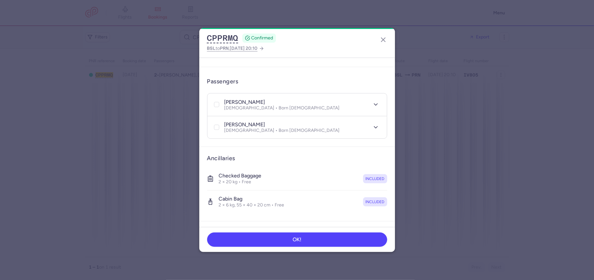
scroll to position [136, 0]
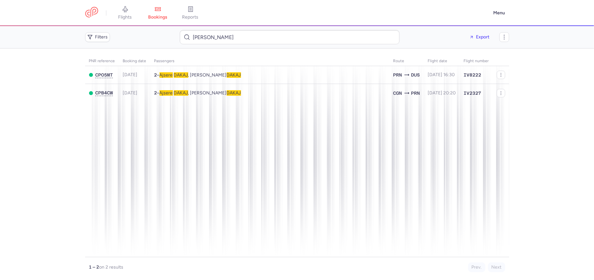
type input "Ajsere Dakaj"
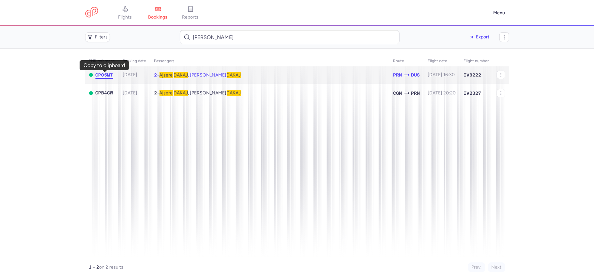
click at [101, 73] on span "CPO5MT" at bounding box center [104, 74] width 18 height 5
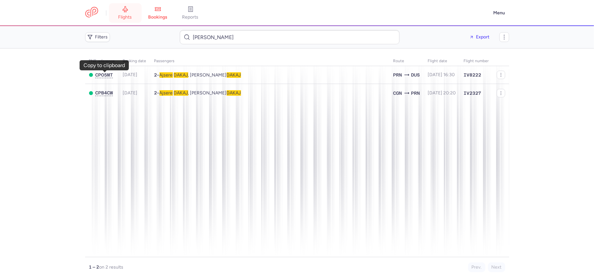
click at [119, 9] on link "flights" at bounding box center [125, 13] width 33 height 14
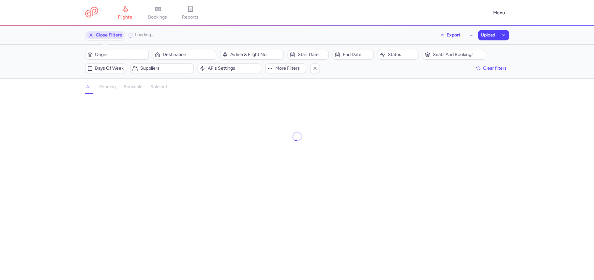
click at [112, 33] on span "Close Filters" at bounding box center [109, 35] width 26 height 5
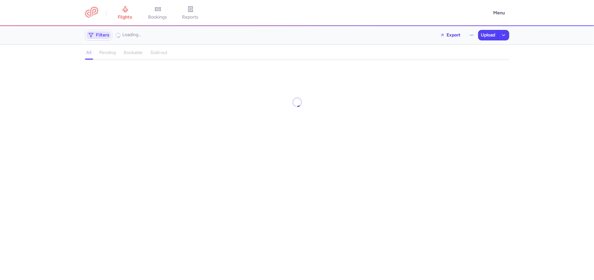
click at [109, 37] on span "Filters" at bounding box center [102, 35] width 13 height 5
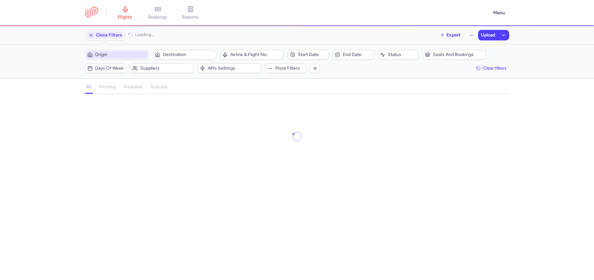
click at [116, 55] on span "Origin" at bounding box center [120, 54] width 51 height 5
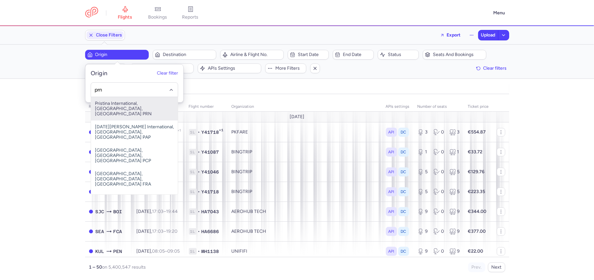
click at [136, 110] on span "Pristina International, Pristina, Kosovo PRN" at bounding box center [134, 108] width 87 height 23
type input "prn"
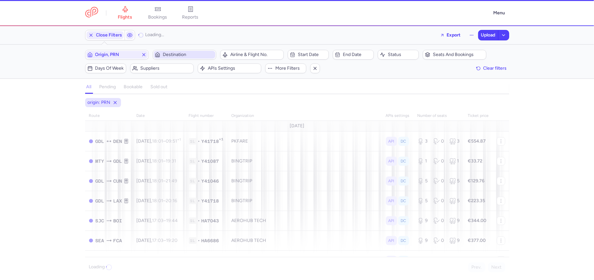
click at [173, 57] on span "Destination" at bounding box center [188, 54] width 51 height 5
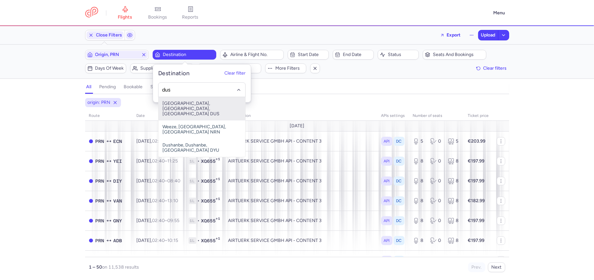
click at [201, 106] on span "Düsseldorf International Airport, Düsseldorf, Germany DUS" at bounding box center [201, 108] width 87 height 23
type input "dus"
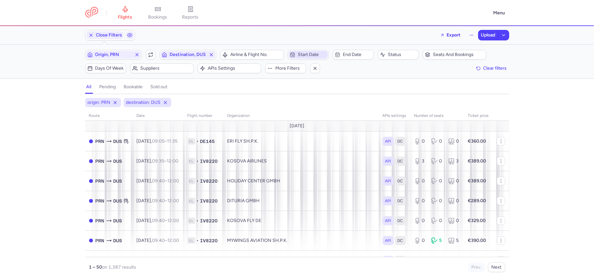
click at [308, 53] on span "Start date" at bounding box center [312, 54] width 29 height 5
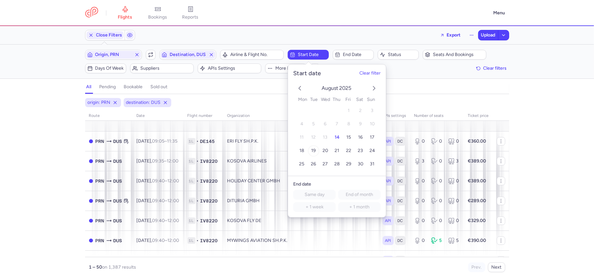
click at [312, 154] on button "19" at bounding box center [313, 150] width 11 height 11
click at [250, 12] on nav "flights bookings reports" at bounding box center [287, 13] width 404 height 14
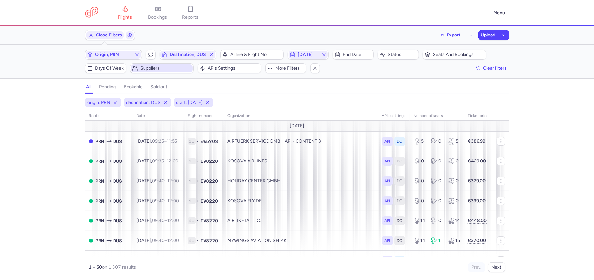
click at [152, 71] on span "Suppliers" at bounding box center [165, 68] width 51 height 5
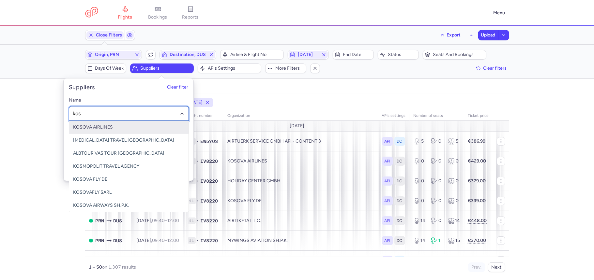
type input "koso"
click at [134, 128] on span "KOSOVA AIRLINES" at bounding box center [128, 127] width 119 height 13
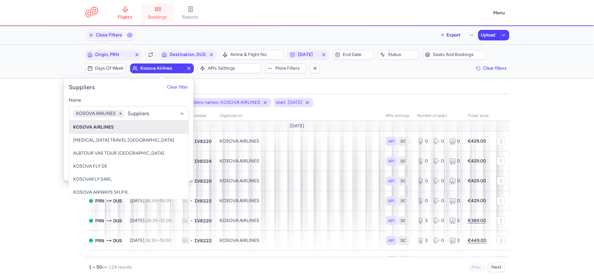
click at [256, 25] on header "flights bookings reports Menu" at bounding box center [297, 13] width 594 height 26
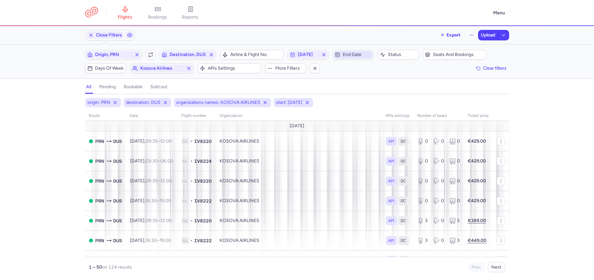
click at [370, 55] on span "End date" at bounding box center [357, 54] width 29 height 5
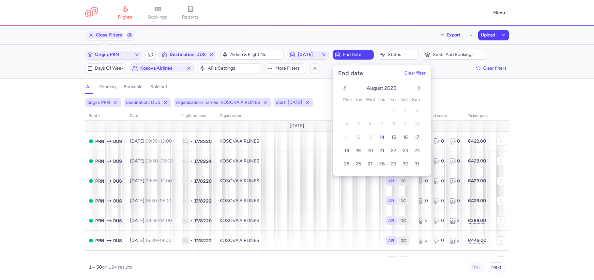
click at [416, 87] on icon "next month" at bounding box center [419, 88] width 8 height 8
click at [346, 88] on icon "previous month" at bounding box center [345, 88] width 8 height 8
click at [359, 152] on span "19" at bounding box center [358, 151] width 5 height 6
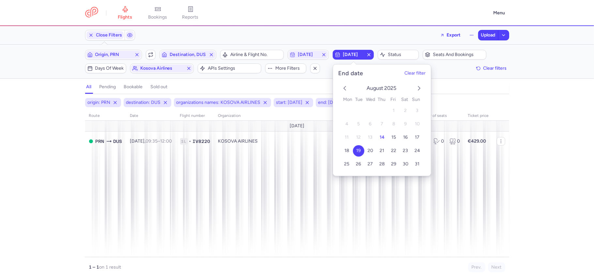
click at [315, 16] on nav "flights bookings reports" at bounding box center [287, 13] width 404 height 14
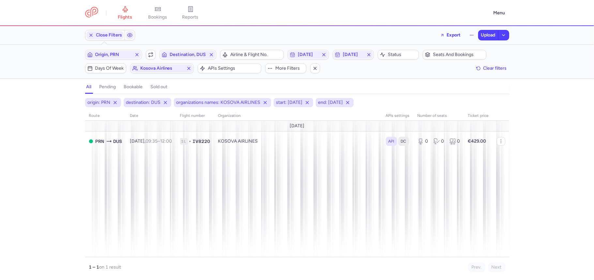
drag, startPoint x: 164, startPoint y: 16, endPoint x: 165, endPoint y: 22, distance: 6.5
click at [164, 16] on span "bookings" at bounding box center [157, 17] width 19 height 6
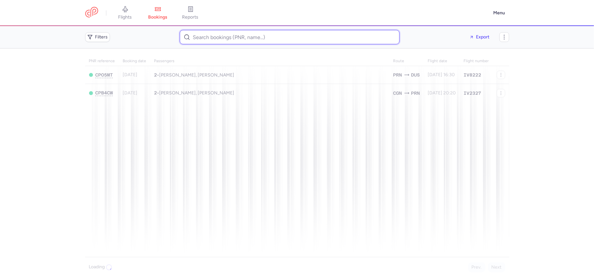
paste input "Sirine Frioui"
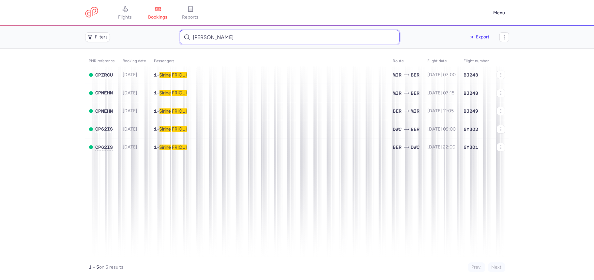
type input "Sirine Frioui"
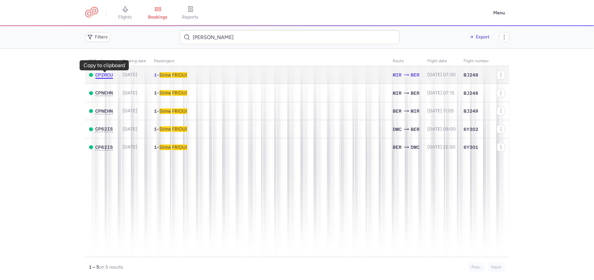
click at [102, 75] on span "CPZRCU" at bounding box center [104, 74] width 18 height 5
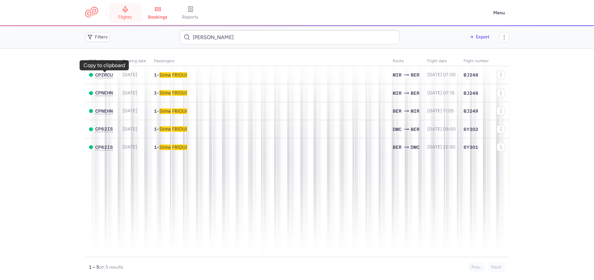
click at [123, 12] on icon at bounding box center [125, 9] width 7 height 7
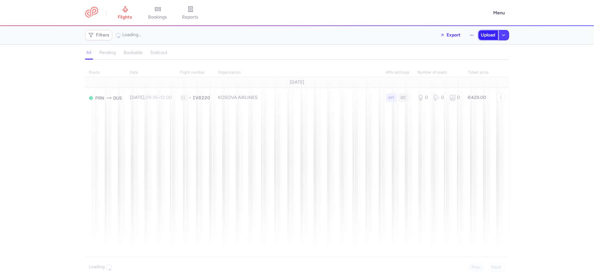
click at [487, 38] on span "Upload" at bounding box center [488, 35] width 14 height 5
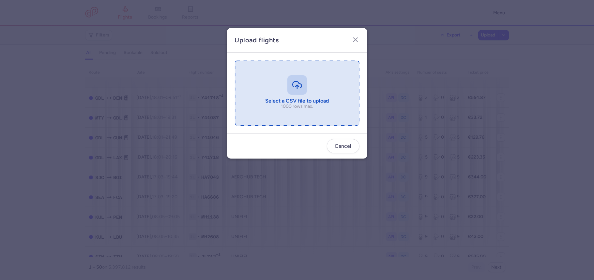
type input "C:\fakepath\export_flights_20250814,1606.csv"
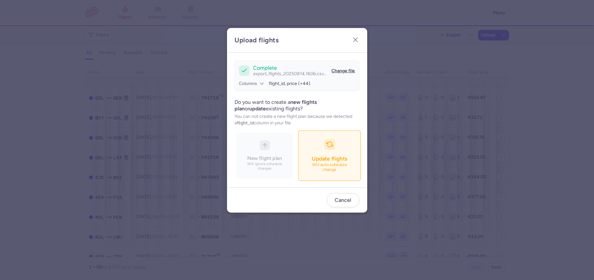
click at [324, 150] on button "Update flights Will auto schedule change" at bounding box center [329, 155] width 63 height 51
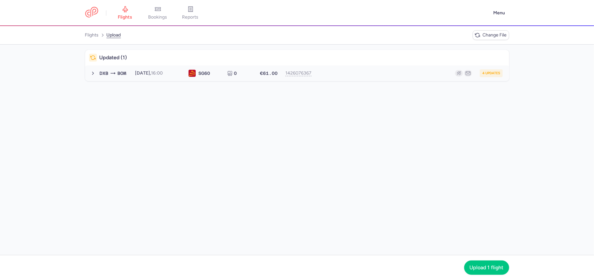
click at [365, 78] on button "DXB BOM 2025-08-15, 16:00 SG 60 0 €61.00 1426076367 4 updates 2025-08-15, 16:00…" at bounding box center [297, 74] width 424 height 16
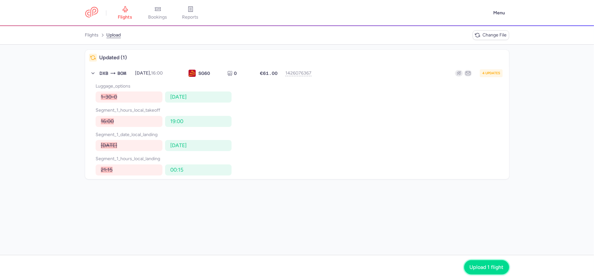
click at [470, 263] on button "Upload 1 flight" at bounding box center [486, 267] width 45 height 14
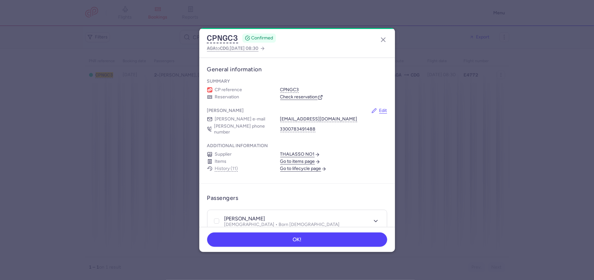
scroll to position [310, 0]
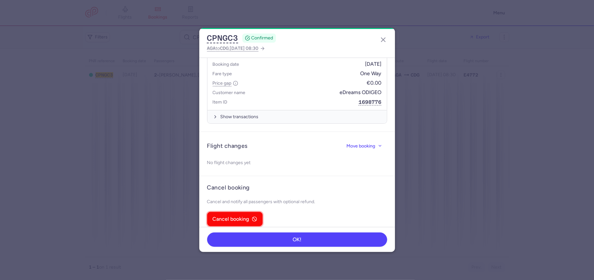
click at [250, 216] on span "Cancel booking" at bounding box center [235, 219] width 44 height 6
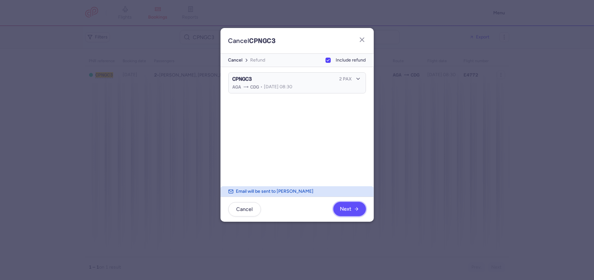
click at [349, 214] on button "Next" at bounding box center [349, 209] width 33 height 14
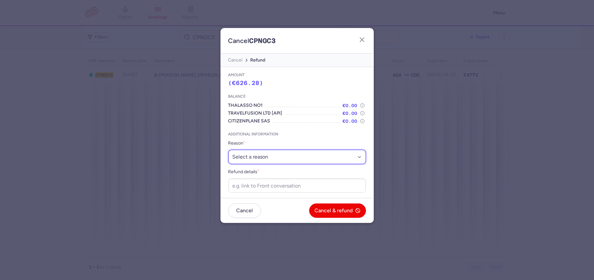
click at [281, 160] on select "Select a reason ⛔️ Unconfirmed booking ❌ Flight canceled 🙅 Schedule change not …" at bounding box center [297, 157] width 138 height 14
select select "unconfirmed_booking"
click at [228, 150] on select "Select a reason ⛔️ Unconfirmed booking ❌ Flight canceled 🙅 Schedule change not …" at bounding box center [297, 157] width 138 height 14
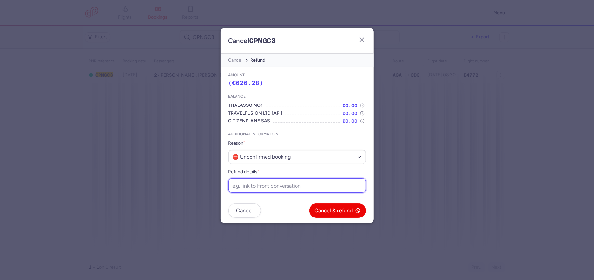
paste input "[URL][DOMAIN_NAME]"
type input "[URL][DOMAIN_NAME]"
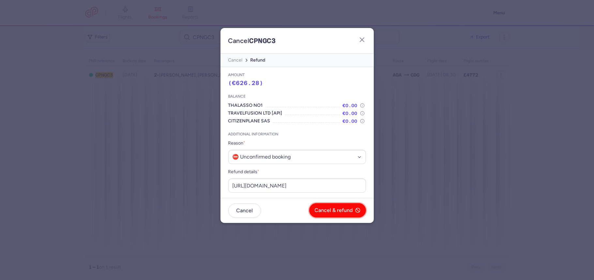
drag, startPoint x: 353, startPoint y: 216, endPoint x: 344, endPoint y: 205, distance: 13.9
click at [351, 214] on button "Cancel & refund" at bounding box center [337, 210] width 57 height 14
click at [334, 207] on button "Yes, confirm" at bounding box center [342, 210] width 48 height 14
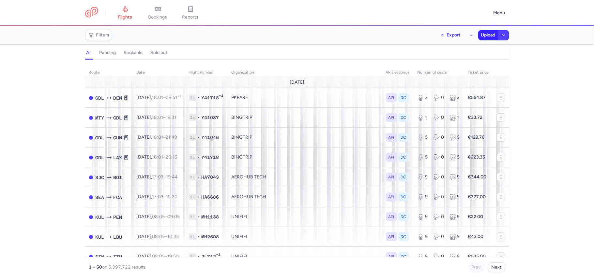
click at [481, 33] on span "Upload" at bounding box center [488, 35] width 14 height 5
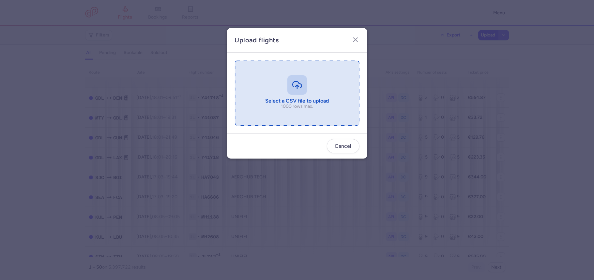
type input "C:\fakepath\export_flights_20250814,1612.csv"
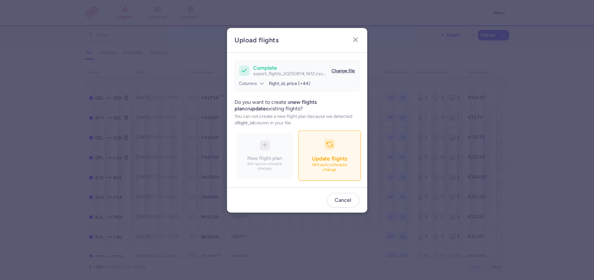
drag, startPoint x: 322, startPoint y: 174, endPoint x: 320, endPoint y: 169, distance: 5.8
click at [322, 174] on button "Update flights Will auto schedule change" at bounding box center [329, 155] width 63 height 51
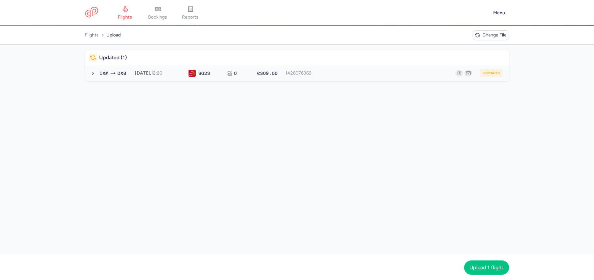
click at [376, 79] on button "IXM DXB [DATE] 12:20 SG 23 0 €309.00 1426076369 3 updates [DATE] 12:20 SG23 0 s…" at bounding box center [297, 74] width 424 height 16
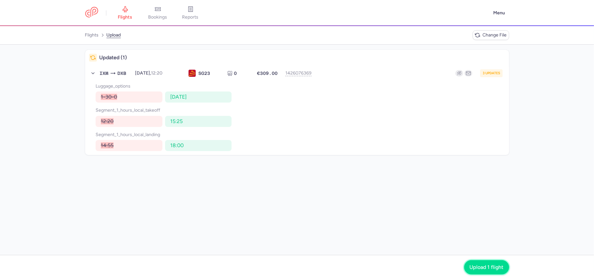
click at [473, 268] on span "Upload 1 flight" at bounding box center [486, 268] width 34 height 6
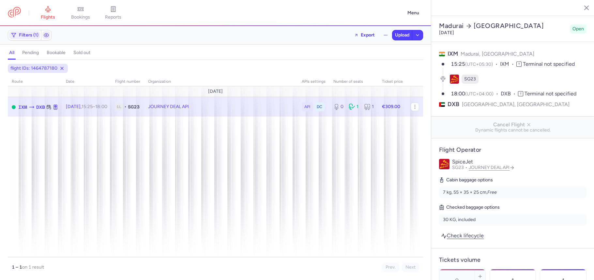
select select "days"
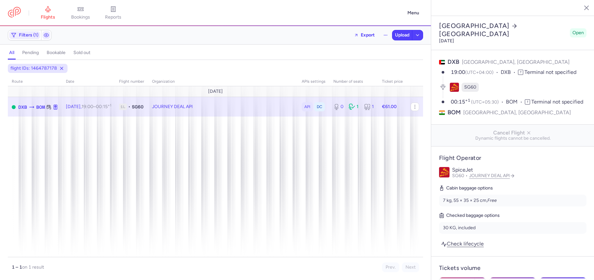
select select "days"
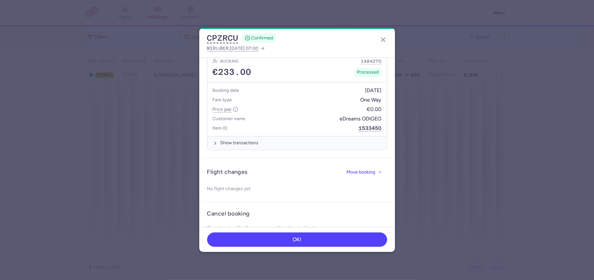
scroll to position [320, 0]
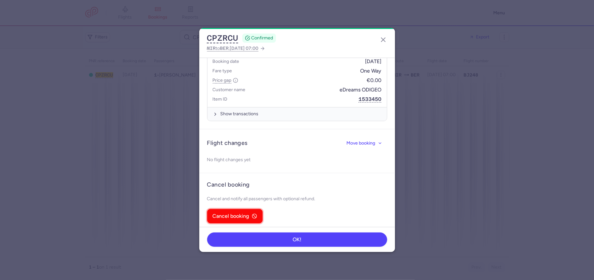
click at [242, 213] on span "Cancel booking" at bounding box center [231, 216] width 37 height 6
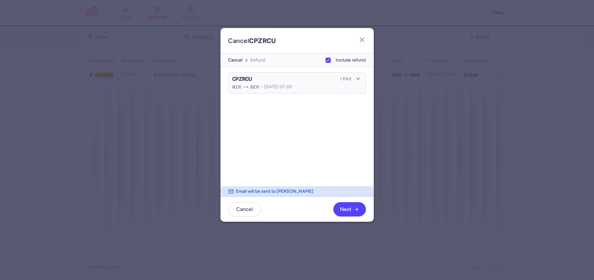
click at [341, 55] on div "cancel refund Include refund" at bounding box center [296, 60] width 153 height 13
click at [343, 66] on div "cancel refund Include refund" at bounding box center [296, 60] width 153 height 13
click at [343, 57] on span "Include refund" at bounding box center [351, 60] width 30 height 8
click at [330, 58] on input "Include refund" at bounding box center [327, 60] width 5 height 5
checkbox input "false"
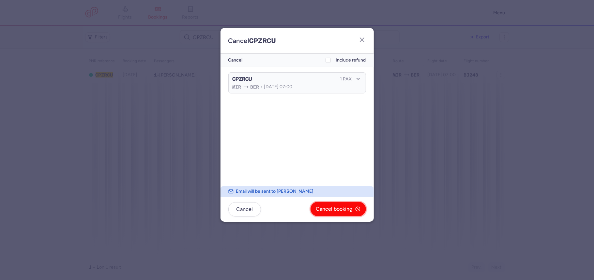
click at [343, 211] on span "Cancel booking" at bounding box center [334, 209] width 37 height 6
click at [332, 212] on span "Yes, confirm" at bounding box center [337, 209] width 29 height 6
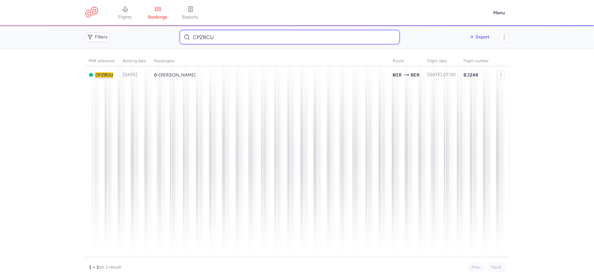
click at [211, 34] on input "CPZRCU" at bounding box center [290, 37] width 220 height 14
paste input "Jérôme Lafon"
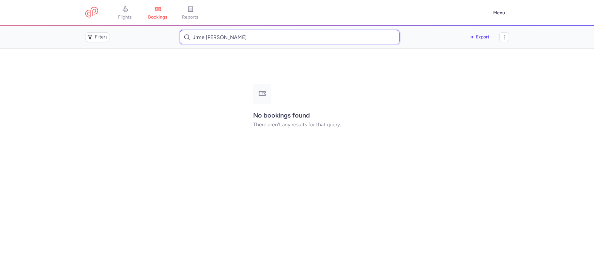
click at [204, 40] on input "Jrme Lafon" at bounding box center [290, 37] width 220 height 14
type input "Jérôme Lafon"
click at [236, 77] on div "No bookings found There aren't any results for that query." at bounding box center [297, 106] width 424 height 100
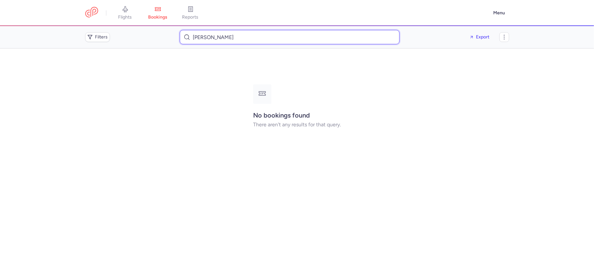
click at [235, 34] on input "Jérôme Lafon" at bounding box center [290, 37] width 220 height 14
click at [164, 81] on div "No bookings found There aren't any results for that query." at bounding box center [297, 106] width 424 height 100
click at [153, 13] on link "bookings" at bounding box center [157, 13] width 33 height 14
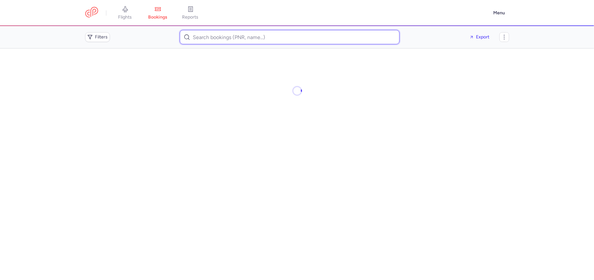
paste input "Jérôme Lafon"
click at [195, 37] on input "Jrme Lafon" at bounding box center [290, 37] width 220 height 14
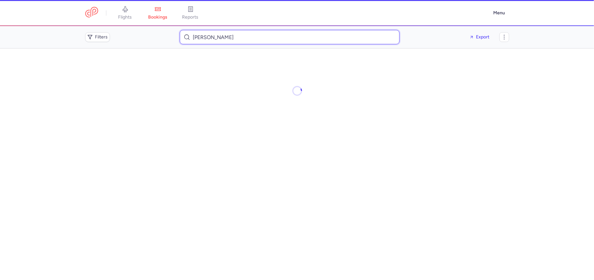
click at [201, 39] on input "Jerme Lafon" at bounding box center [290, 37] width 220 height 14
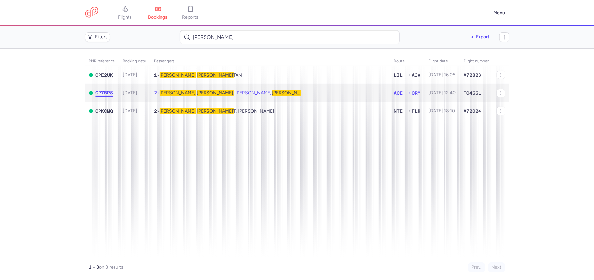
click at [102, 93] on span "CP7BPS" at bounding box center [104, 92] width 18 height 5
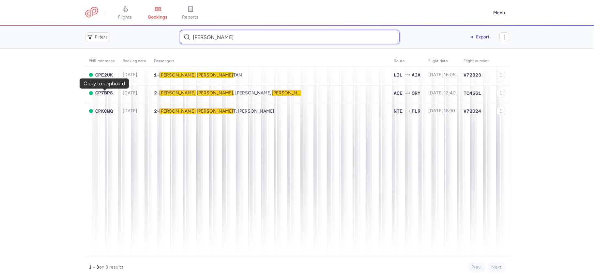
click at [209, 34] on input "Jerome Lafon" at bounding box center [290, 37] width 220 height 14
paste input "Alison Evrard"
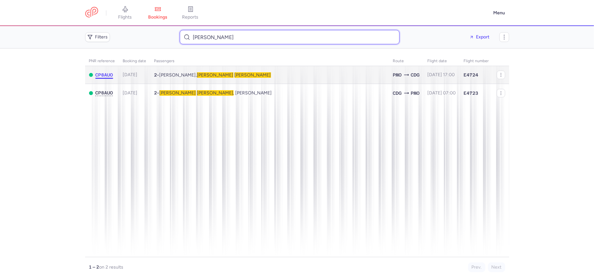
type input "Alison Evrard"
click at [97, 76] on span "CP8AUO" at bounding box center [104, 74] width 18 height 5
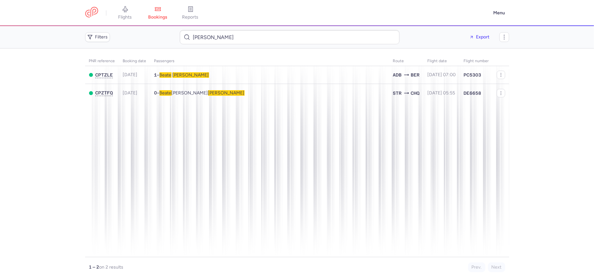
type input "[PERSON_NAME]"
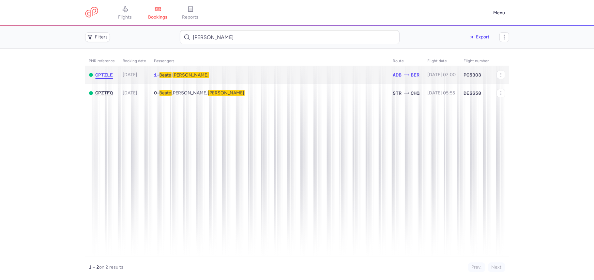
click at [109, 74] on span "CPTZLE" at bounding box center [104, 74] width 18 height 5
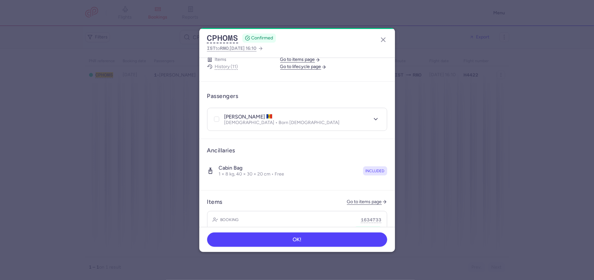
scroll to position [115, 0]
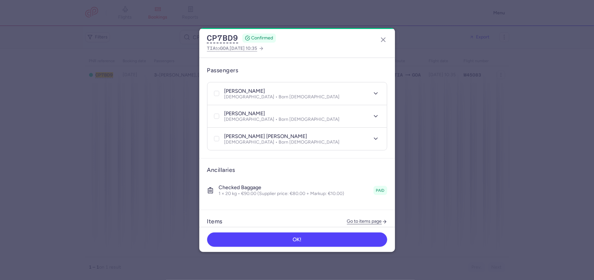
scroll to position [133, 0]
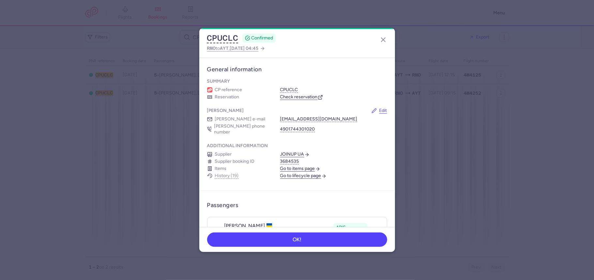
scroll to position [330, 0]
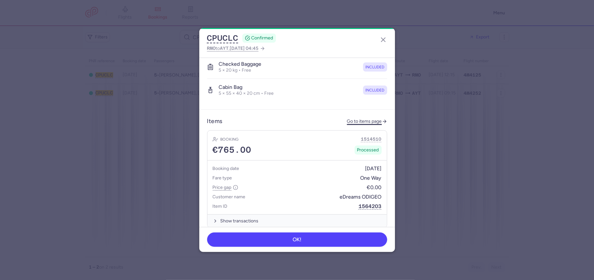
click at [362, 119] on link "Go to items page" at bounding box center [367, 122] width 40 height 6
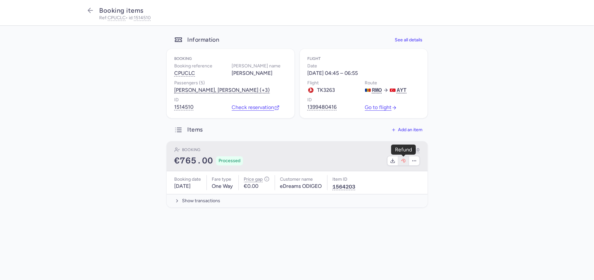
click at [401, 161] on icon "button" at bounding box center [403, 160] width 5 height 5
select select "262"
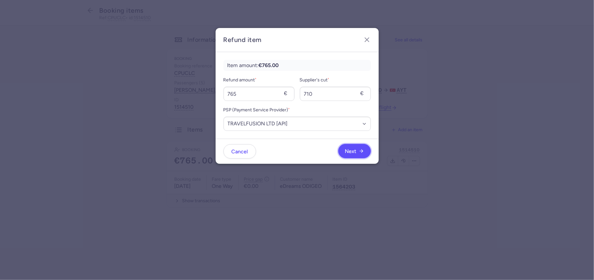
click at [355, 149] on span "Next" at bounding box center [350, 152] width 11 height 6
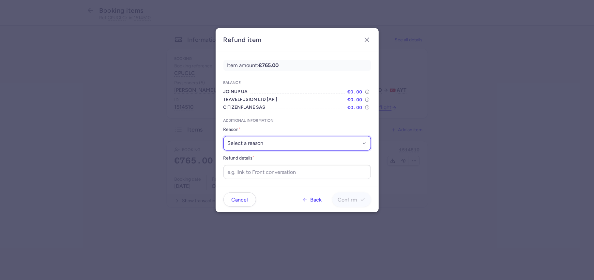
click at [267, 147] on select "Select a reason ✈️ Airline ceasing ops 💼 Ancillary issue 📄 APIS missing ⚙️ Citi…" at bounding box center [296, 143] width 147 height 14
select select "SCHEDULE_CHANGE_NOT_ACCEPTED"
click at [223, 136] on select "Select a reason ✈️ Airline ceasing ops 💼 Ancillary issue 📄 APIS missing ⚙️ Citi…" at bounding box center [296, 143] width 147 height 14
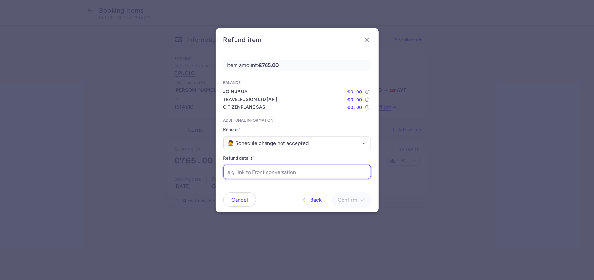
paste input "https://app.frontapp.com/open/cnv_f2mcg76?key=YdQxFSC-MKj_8YloIpwHRf7kOI952md_"
type input "https://app.frontapp.com/open/cnv_f2mcg76?key=YdQxFSC-MKj_8YloIpwHRf7kOI952md_"
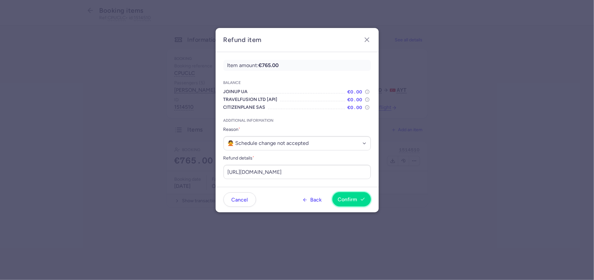
click at [353, 201] on span "Confirm" at bounding box center [348, 200] width 20 height 6
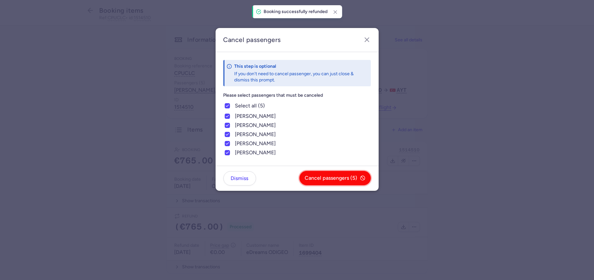
click at [321, 179] on span "Cancel passengers (5)" at bounding box center [331, 178] width 52 height 6
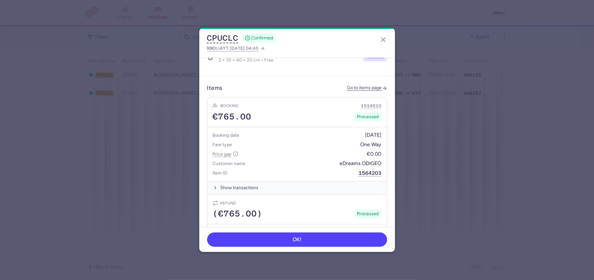
scroll to position [346, 0]
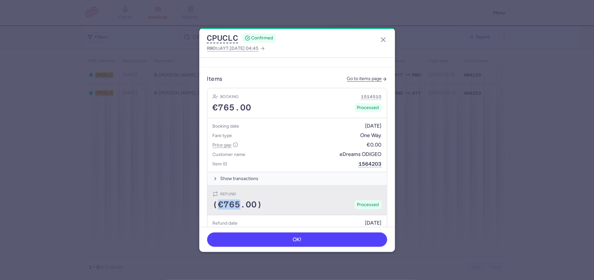
drag, startPoint x: 217, startPoint y: 202, endPoint x: 232, endPoint y: 200, distance: 15.2
click at [242, 201] on span "(€765.00)" at bounding box center [238, 205] width 50 height 10
copy span "€765"
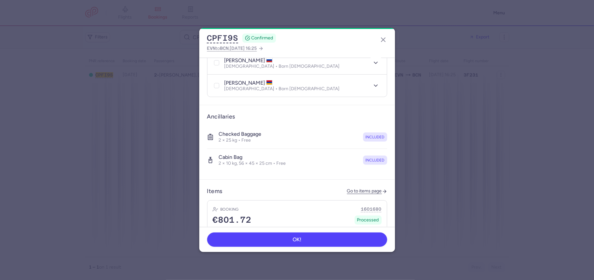
scroll to position [161, 0]
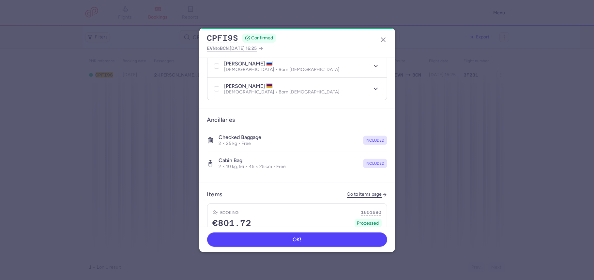
click at [361, 192] on link "Go to items page" at bounding box center [367, 195] width 40 height 6
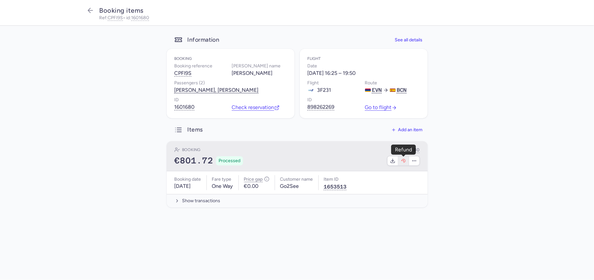
click at [399, 162] on button "button" at bounding box center [403, 160] width 11 height 9
select select "262"
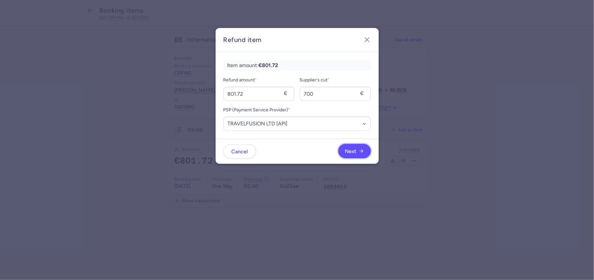
click at [347, 145] on button "Next" at bounding box center [354, 151] width 33 height 14
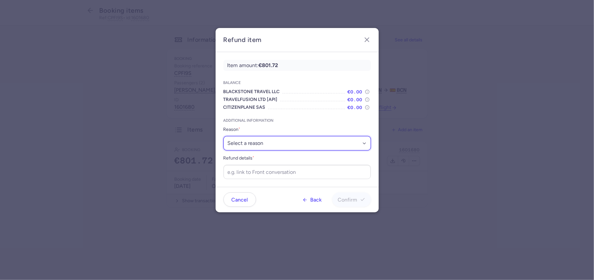
click at [272, 139] on select "Select a reason ✈️ Airline ceasing ops 💼 Ancillary issue 📄 APIS missing ⚙️ Citi…" at bounding box center [296, 143] width 147 height 14
select select "OTHER"
click at [223, 136] on select "Select a reason ✈️ Airline ceasing ops 💼 Ancillary issue 📄 APIS missing ⚙️ Citi…" at bounding box center [296, 143] width 147 height 14
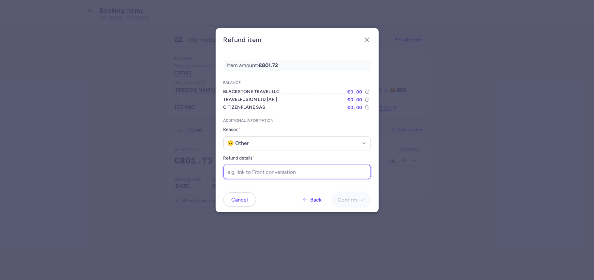
paste input "[URL][DOMAIN_NAME]"
type input "[URL][DOMAIN_NAME]"
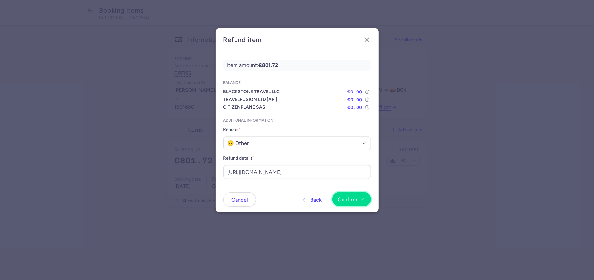
click at [347, 194] on button "Confirm" at bounding box center [351, 199] width 38 height 14
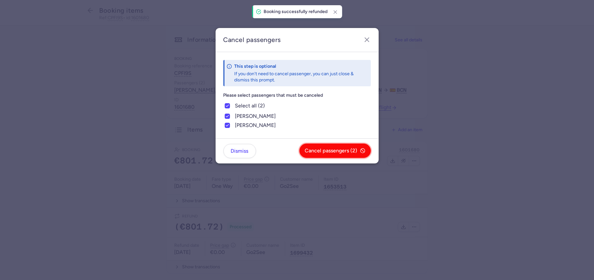
click at [341, 152] on span "Cancel passengers (2)" at bounding box center [331, 151] width 52 height 6
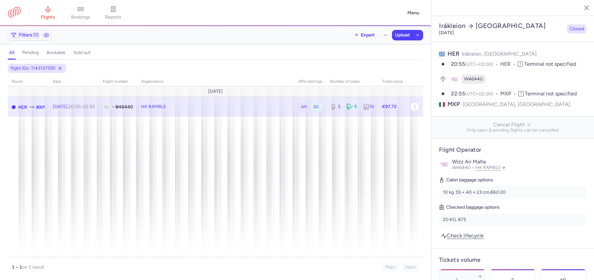
select select "days"
drag, startPoint x: 247, startPoint y: 146, endPoint x: 242, endPoint y: 125, distance: 21.5
click at [246, 146] on span "Export flight" at bounding box center [266, 144] width 65 height 7
click at [406, 33] on span "Upload" at bounding box center [402, 35] width 14 height 5
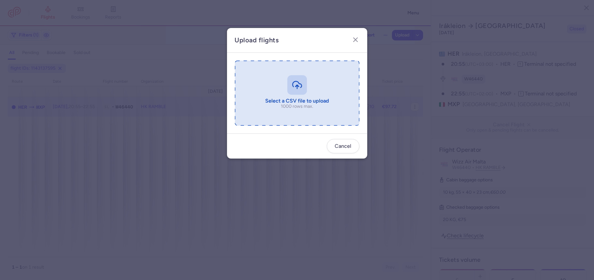
type input "C:\fakepath\export_flight_W46440_20250814,1301 (1).csv"
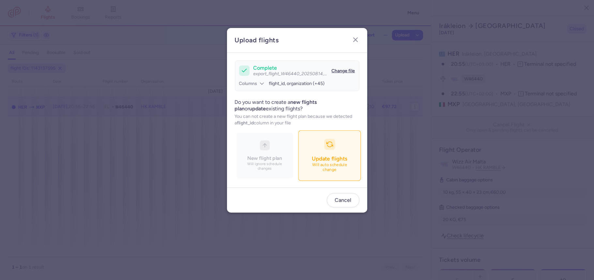
click at [330, 146] on icon "button" at bounding box center [329, 144] width 7 height 7
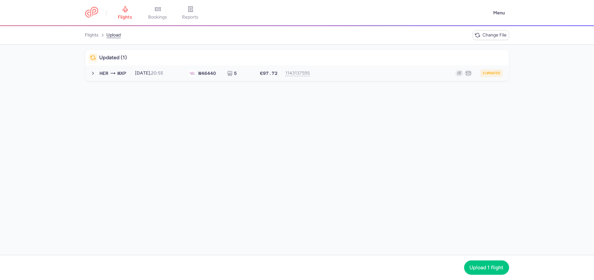
click at [361, 71] on div "2 updates" at bounding box center [409, 73] width 186 height 8
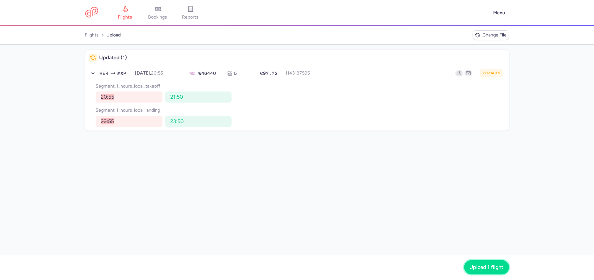
click at [483, 268] on span "Upload 1 flight" at bounding box center [486, 268] width 34 height 6
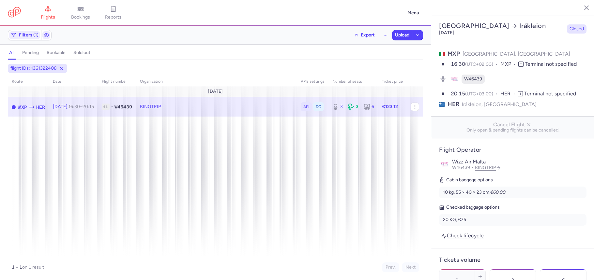
select select "days"
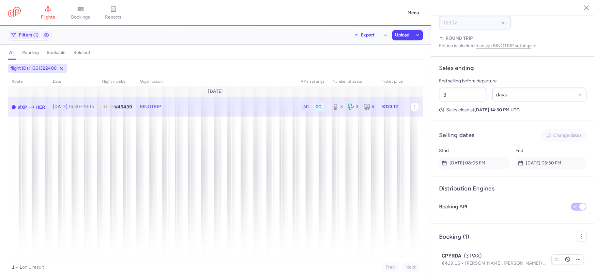
scroll to position [349, 0]
click at [257, 128] on span "Export flight" at bounding box center [287, 130] width 65 height 7
click at [395, 38] on button "Upload" at bounding box center [402, 35] width 20 height 10
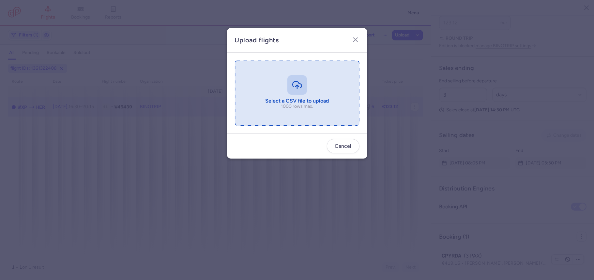
type input "C:\fakepath\export_flight_W46439_20250814,1317 (1).csv"
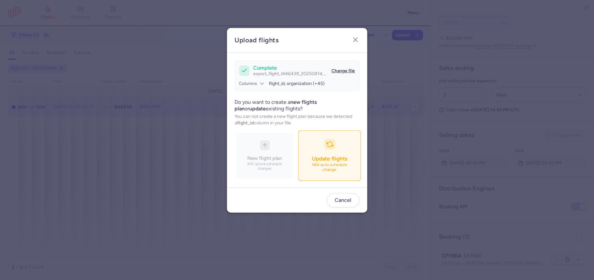
click at [322, 145] on button "Update flights Will auto schedule change" at bounding box center [329, 155] width 63 height 51
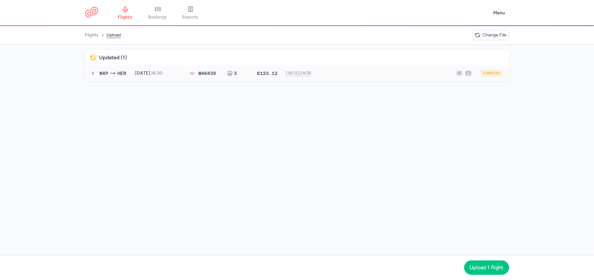
click at [358, 75] on div "2 updates" at bounding box center [409, 73] width 186 height 8
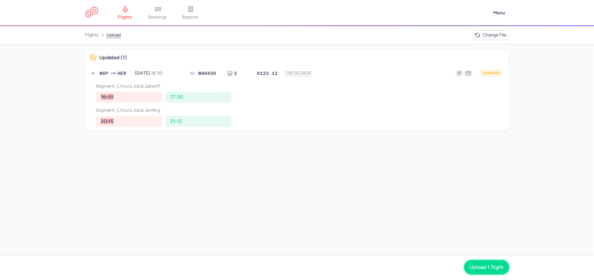
click at [468, 268] on button "Upload 1 flight" at bounding box center [486, 267] width 45 height 14
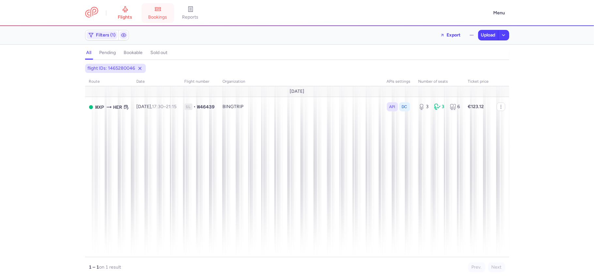
click at [156, 14] on link "bookings" at bounding box center [157, 13] width 33 height 14
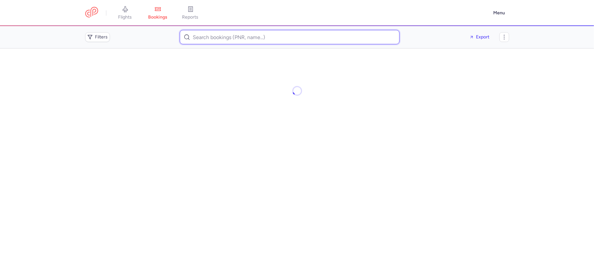
paste input "[PERSON_NAME]"
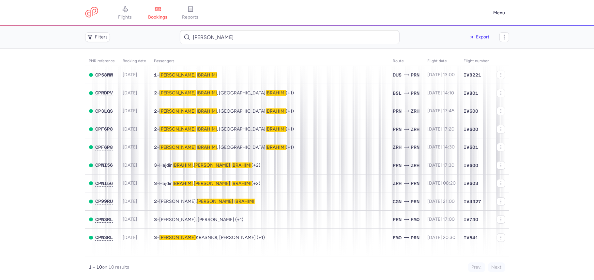
drag, startPoint x: 73, startPoint y: 51, endPoint x: 59, endPoint y: 37, distance: 20.1
click at [59, 37] on header "Filters [PERSON_NAME] Export" at bounding box center [297, 37] width 594 height 22
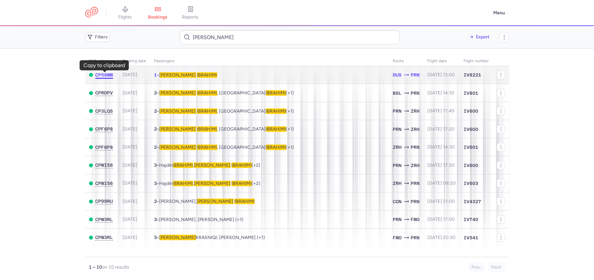
click at [104, 75] on span "CP58WW" at bounding box center [104, 74] width 18 height 5
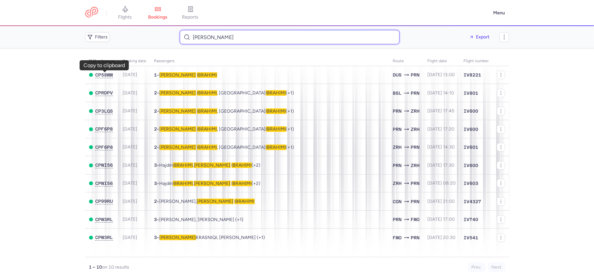
click at [237, 39] on input "[PERSON_NAME]" at bounding box center [290, 37] width 220 height 14
click at [237, 38] on input "[PERSON_NAME]" at bounding box center [290, 37] width 220 height 14
paste input "[PERSON_NAME]"
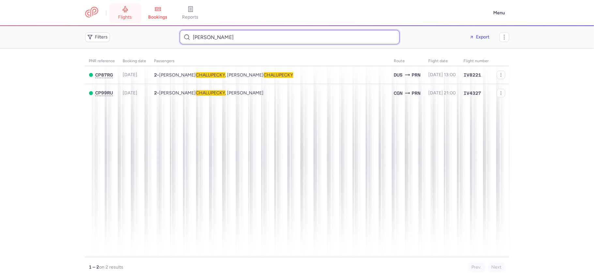
type input "[PERSON_NAME]"
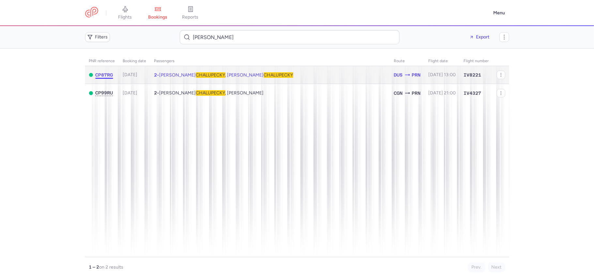
click at [105, 76] on span "CP87RG" at bounding box center [104, 74] width 18 height 5
